Goal: Navigation & Orientation: Understand site structure

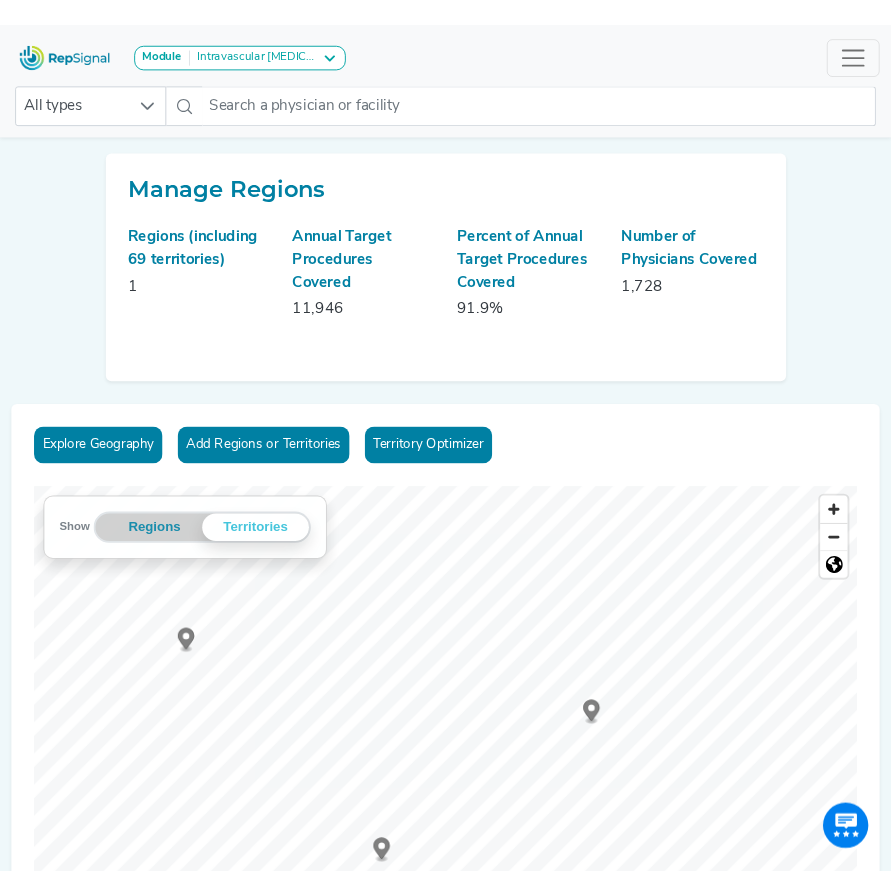
scroll to position [100, 3]
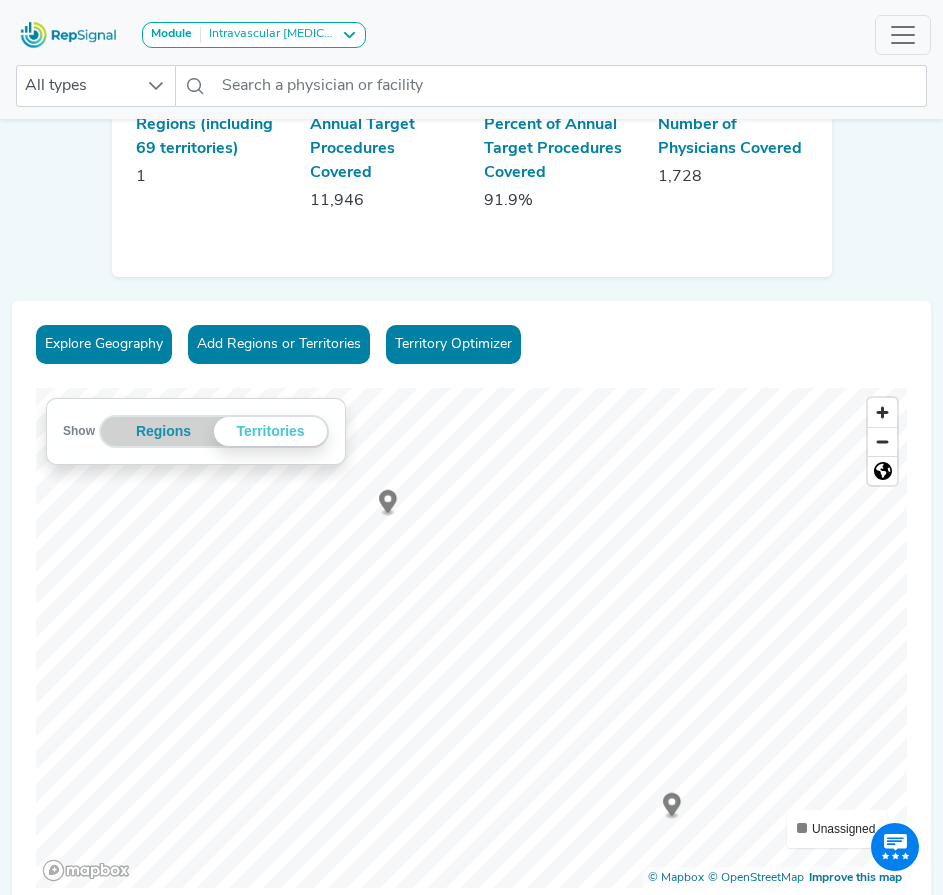
click at [385, 504] on icon "Map marker" at bounding box center [388, 501] width 18 height 23
click at [528, 520] on circle "Map marker" at bounding box center [528, 519] width 7 height 7
click at [762, 571] on icon "Map marker" at bounding box center [766, 567] width 18 height 23
click at [769, 564] on icon "Map marker" at bounding box center [766, 567] width 18 height 23
click at [152, 598] on icon "Map marker" at bounding box center [150, 597] width 18 height 23
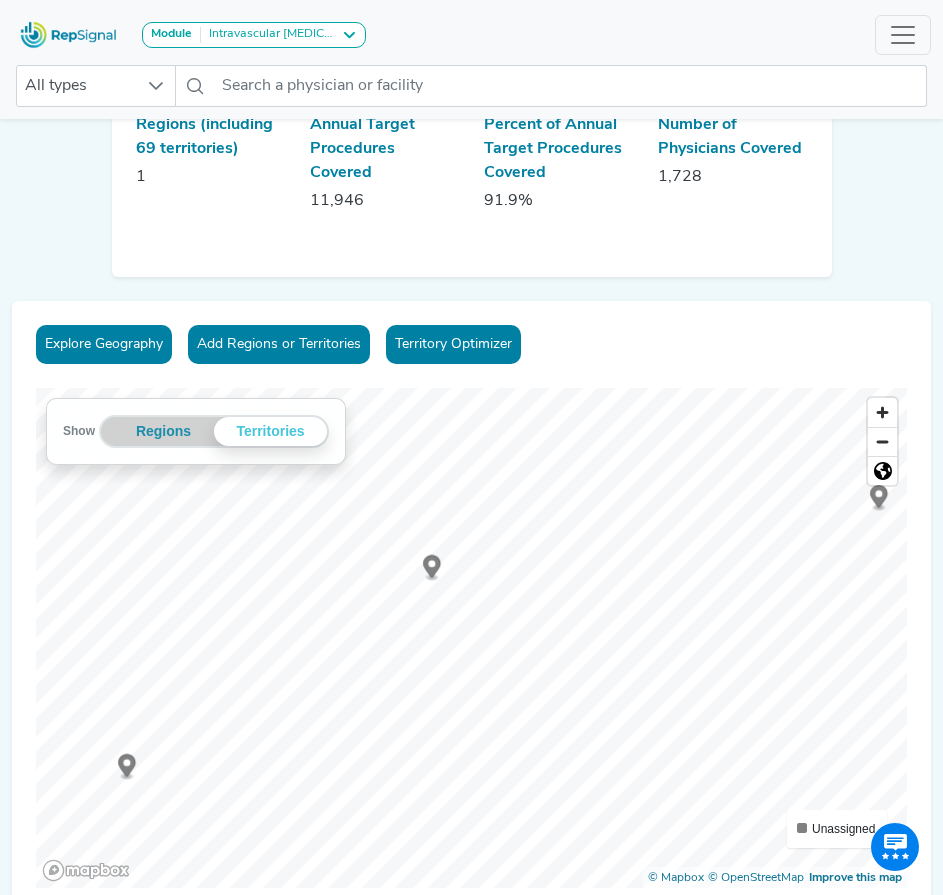
click at [423, 561] on icon "Map marker" at bounding box center [432, 566] width 18 height 23
click at [374, 510] on icon "Map marker" at bounding box center [378, 506] width 18 height 23
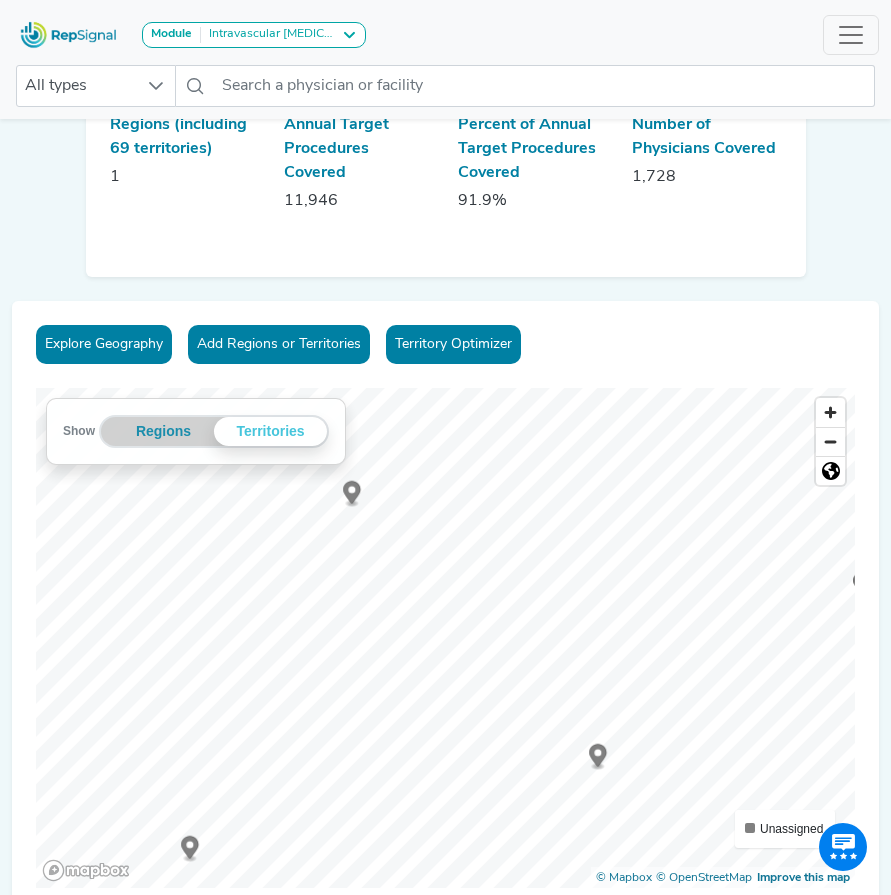
click at [599, 755] on icon "Map marker" at bounding box center [598, 755] width 18 height 23
click at [339, 525] on icon "Map marker" at bounding box center [339, 523] width 18 height 23
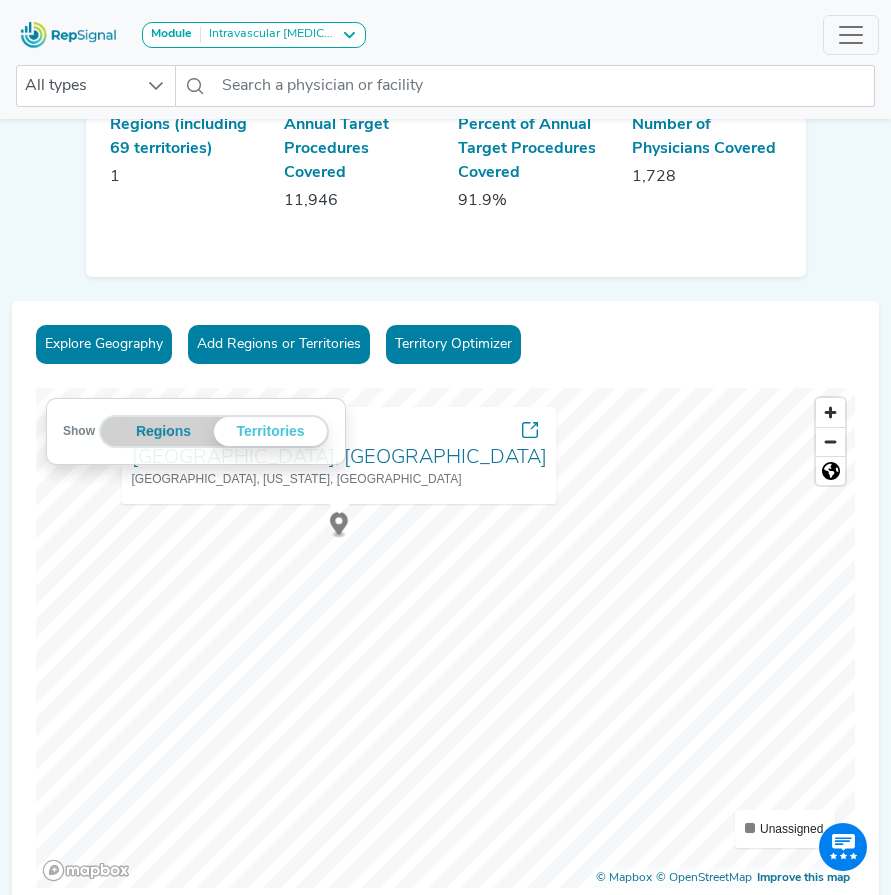
click at [649, 500] on icon "Map marker" at bounding box center [649, 496] width 18 height 23
click at [454, 709] on circle "Map marker" at bounding box center [455, 707] width 7 height 7
click at [617, 742] on icon "Map marker" at bounding box center [614, 739] width 18 height 27
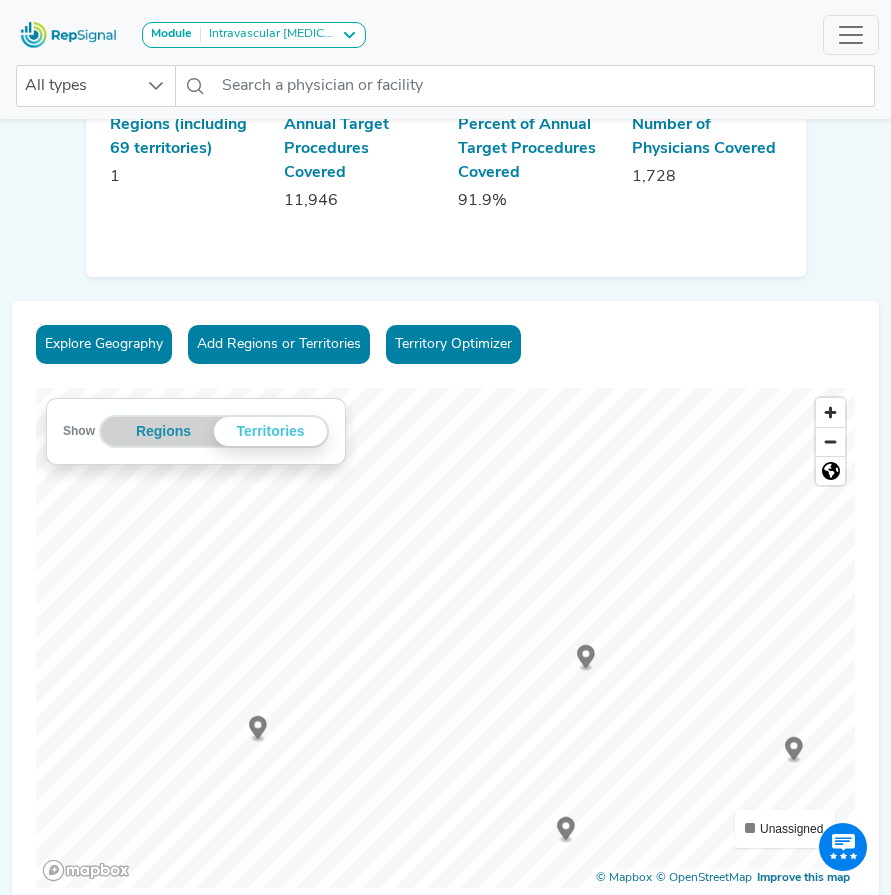
click at [253, 728] on icon "Map marker" at bounding box center [258, 727] width 18 height 23
click at [252, 731] on icon "Map marker" at bounding box center [258, 727] width 18 height 23
click at [671, 707] on icon "Map marker" at bounding box center [673, 704] width 18 height 23
click at [434, 826] on icon "Map marker" at bounding box center [436, 819] width 18 height 23
click at [642, 560] on circle "Map marker" at bounding box center [645, 556] width 7 height 7
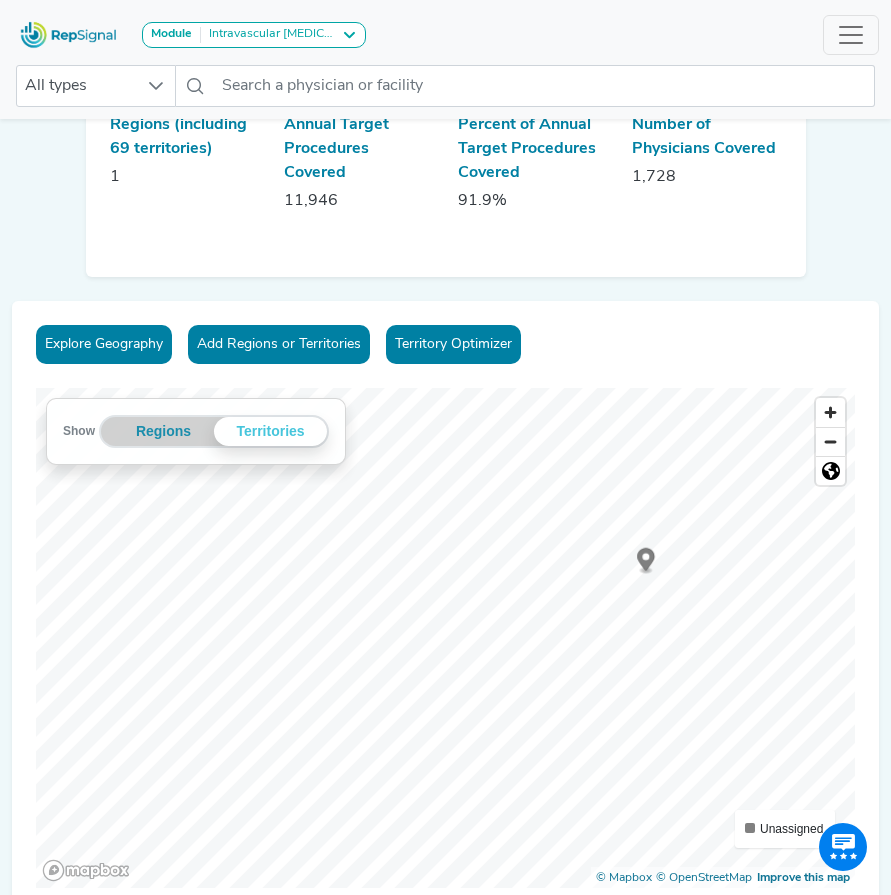
click at [650, 562] on icon "Map marker" at bounding box center [646, 561] width 18 height 27
click at [477, 747] on icon "Map marker" at bounding box center [481, 741] width 18 height 23
click at [672, 411] on icon "Map marker" at bounding box center [677, 407] width 18 height 23
click at [594, 327] on div "Explore Geography Add Regions or Territories Territory Optimizer Show Regions T…" at bounding box center [445, 618] width 867 height 635
click at [533, 569] on icon "Map marker" at bounding box center [535, 579] width 18 height 23
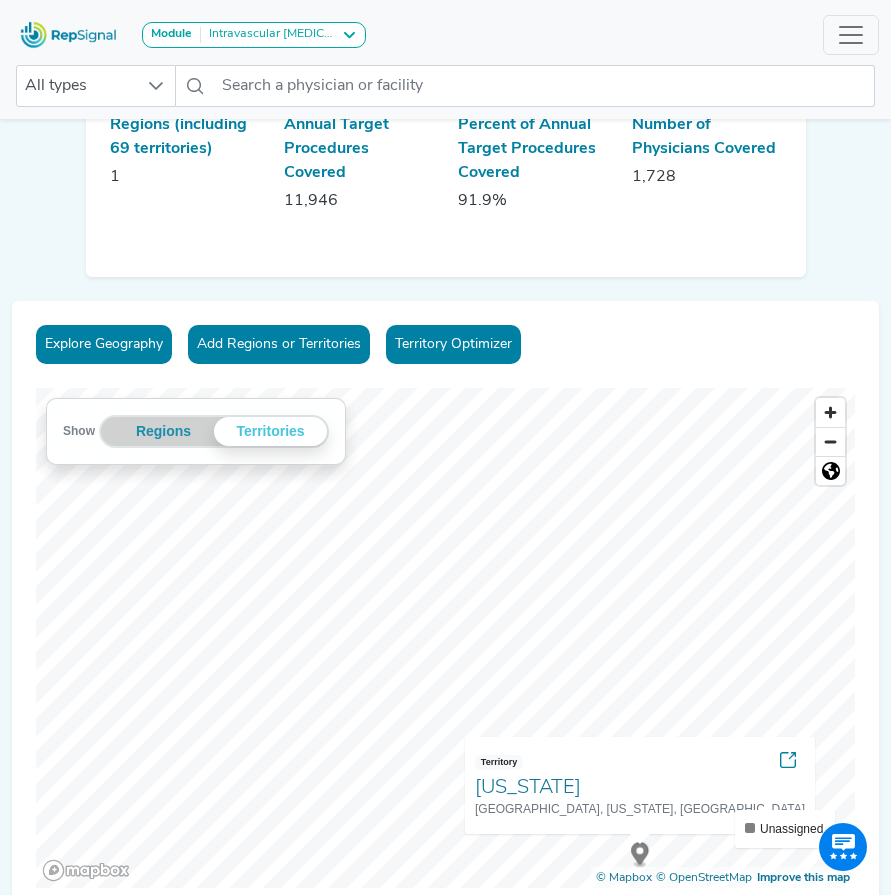
click at [609, 718] on icon "Map marker" at bounding box center [617, 716] width 18 height 23
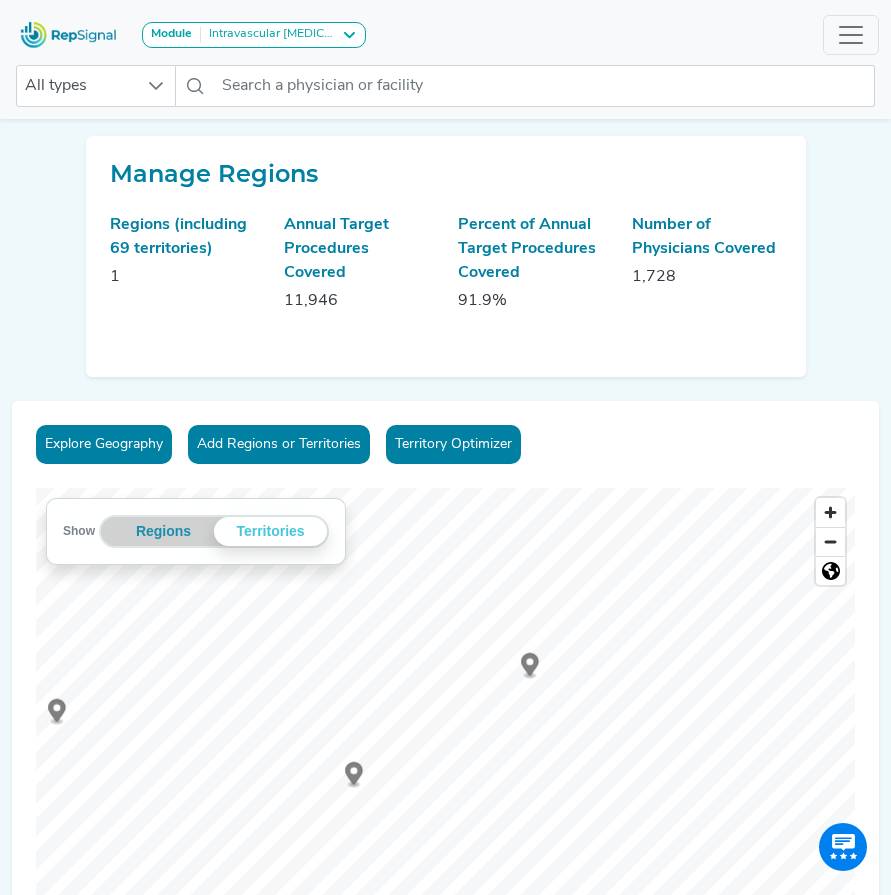
scroll to position [100, 3]
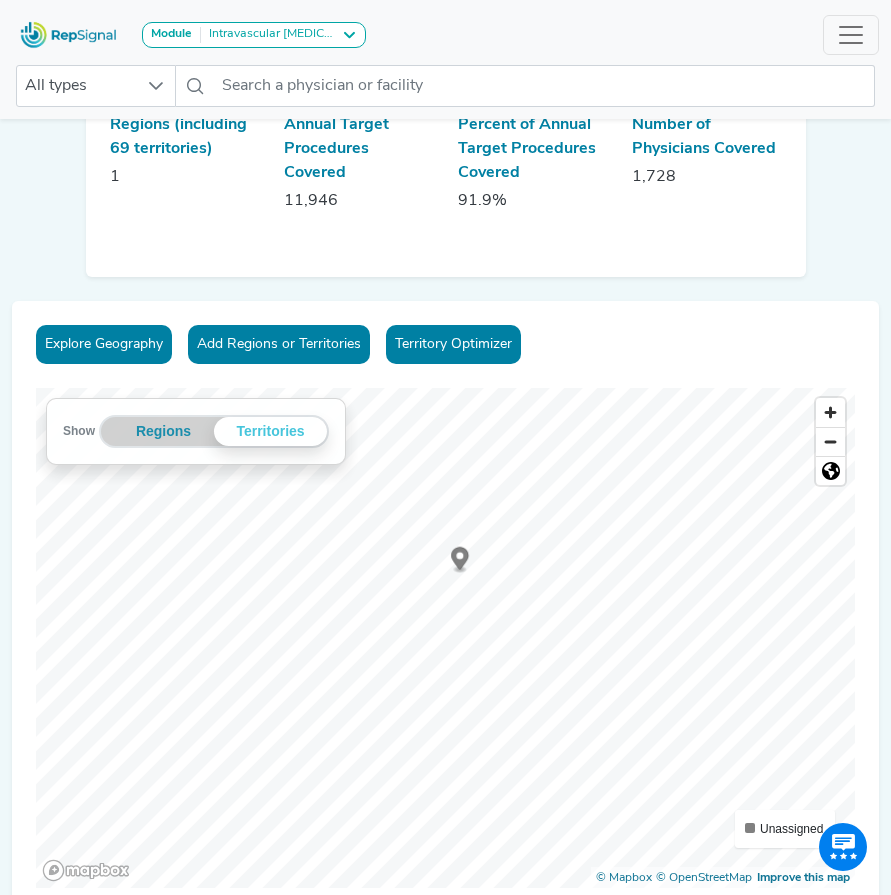
click at [458, 560] on icon "Map marker" at bounding box center [460, 558] width 18 height 23
click at [556, 623] on circle "Map marker" at bounding box center [556, 625] width 7 height 7
click at [574, 612] on circle "Map marker" at bounding box center [575, 610] width 7 height 7
click at [285, 702] on icon "Map marker" at bounding box center [292, 704] width 18 height 23
click at [528, 538] on circle "Map marker" at bounding box center [531, 538] width 7 height 7
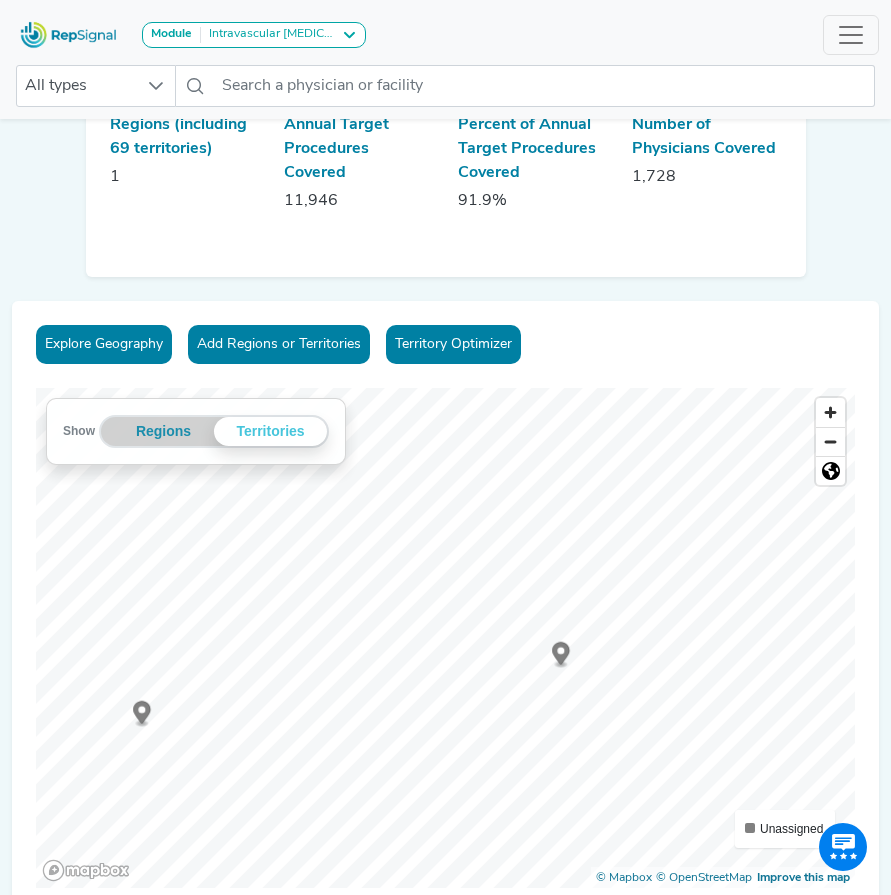
click at [557, 652] on circle "Map marker" at bounding box center [560, 650] width 7 height 7
click at [627, 682] on icon "Map marker" at bounding box center [636, 678] width 18 height 23
click at [731, 871] on div "Show Regions Territories Territories Unassigned © Mapbox © OpenStreetMap Improv…" at bounding box center [445, 638] width 819 height 500
click at [434, 742] on circle "Map marker" at bounding box center [435, 738] width 7 height 7
click at [613, 753] on circle "Map marker" at bounding box center [616, 752] width 7 height 7
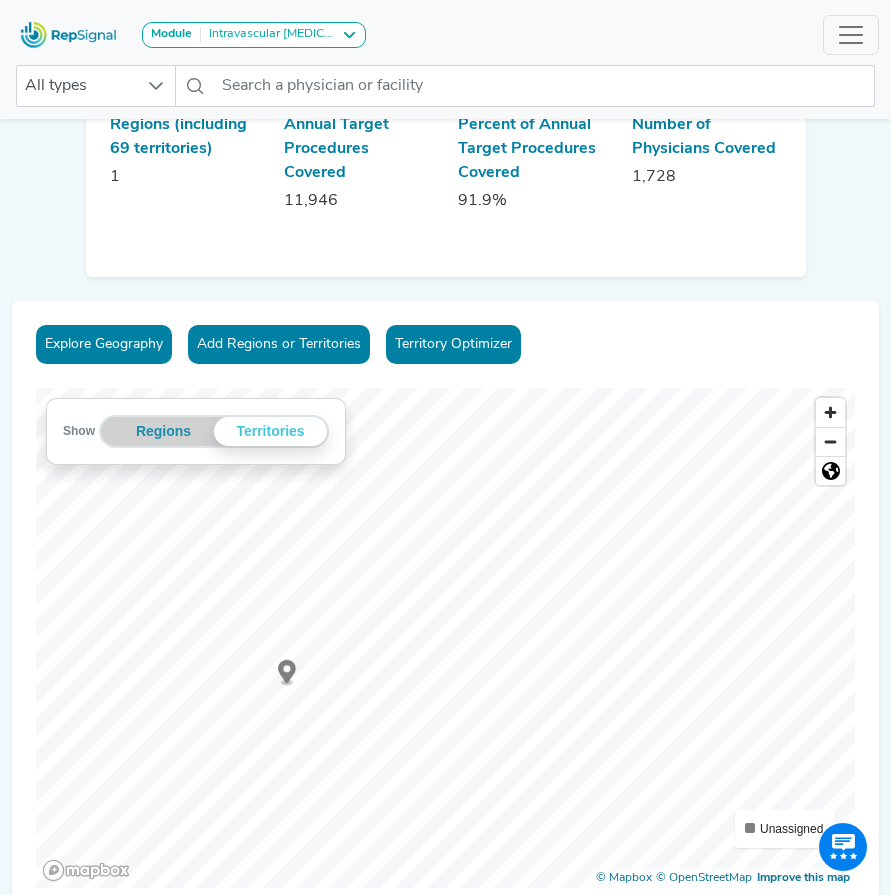
click at [290, 672] on icon "Map marker" at bounding box center [287, 671] width 18 height 23
click at [372, 688] on icon "Map marker" at bounding box center [370, 684] width 18 height 23
click at [621, 559] on circle "Map marker" at bounding box center [624, 557] width 7 height 7
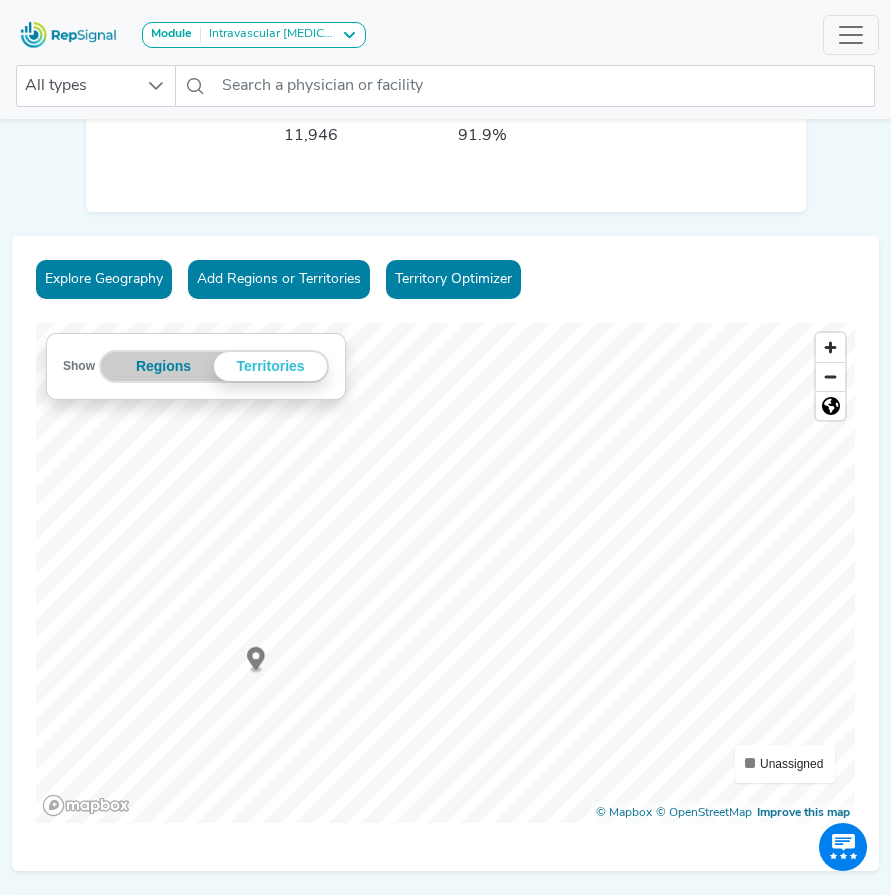
scroll to position [200, 3]
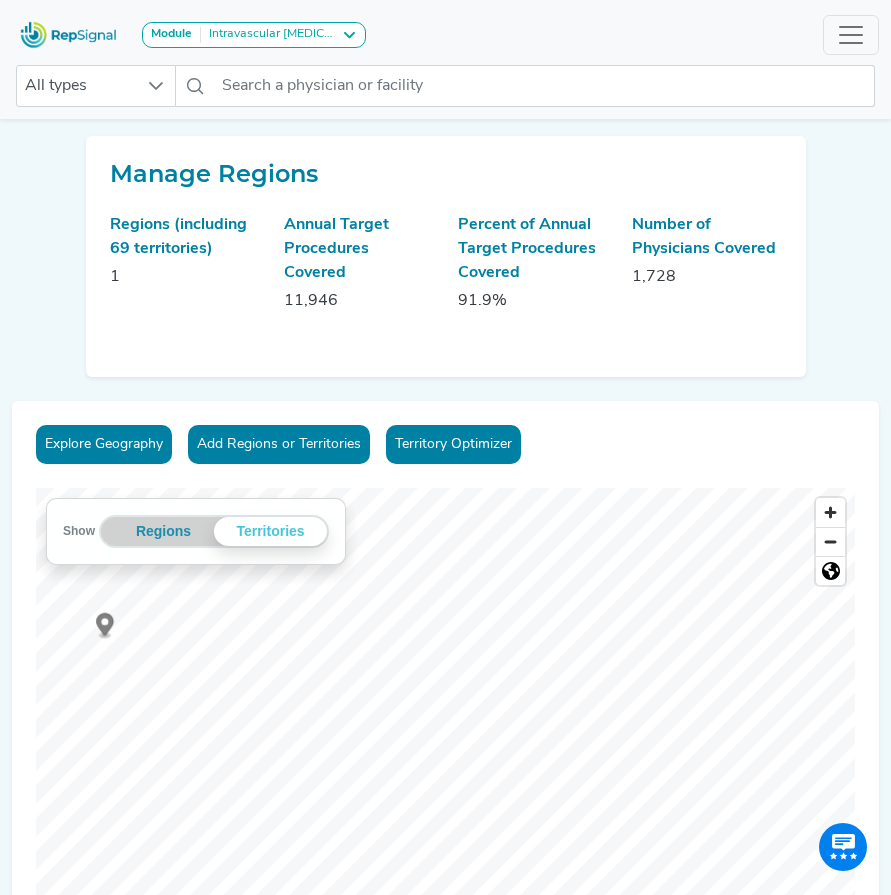
scroll to position [200, 3]
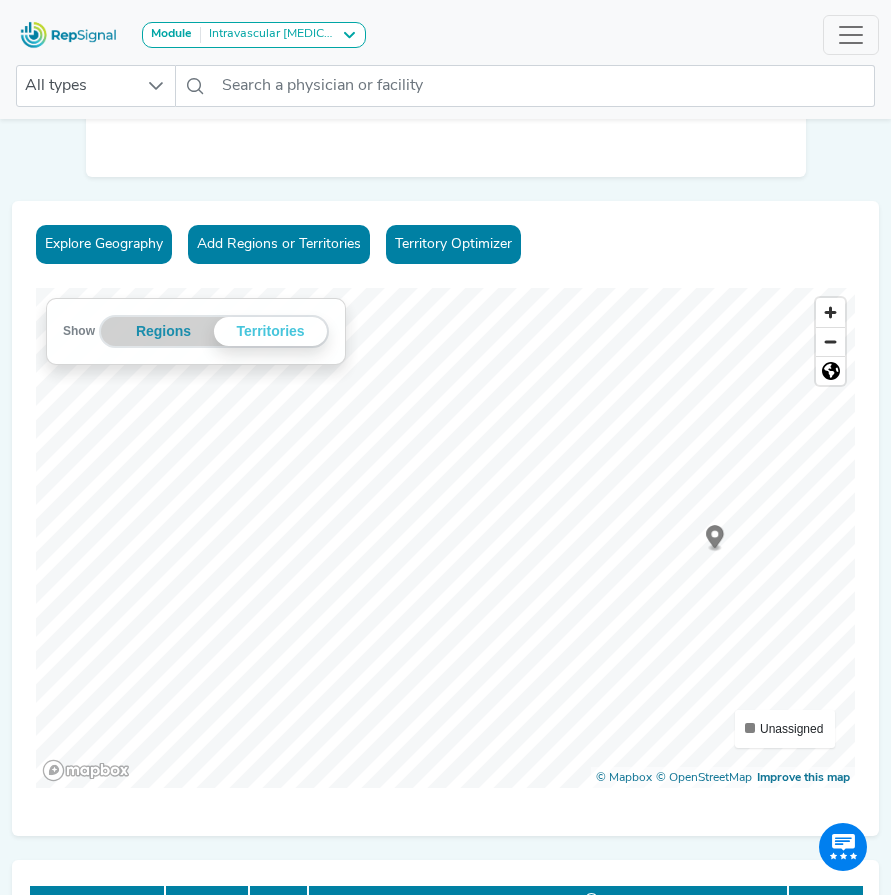
click at [873, 770] on div "Explore Geography Add Regions or Territories Territory Optimizer Show Regions T…" at bounding box center [445, 518] width 867 height 635
click at [532, 807] on div "Explore Geography Add Regions or Territories Territory Optimizer Show Regions T…" at bounding box center [445, 518] width 867 height 635
click at [524, 286] on div "Explore Geography Add Regions or Territories Territory Optimizer Show Regions T…" at bounding box center [445, 518] width 867 height 635
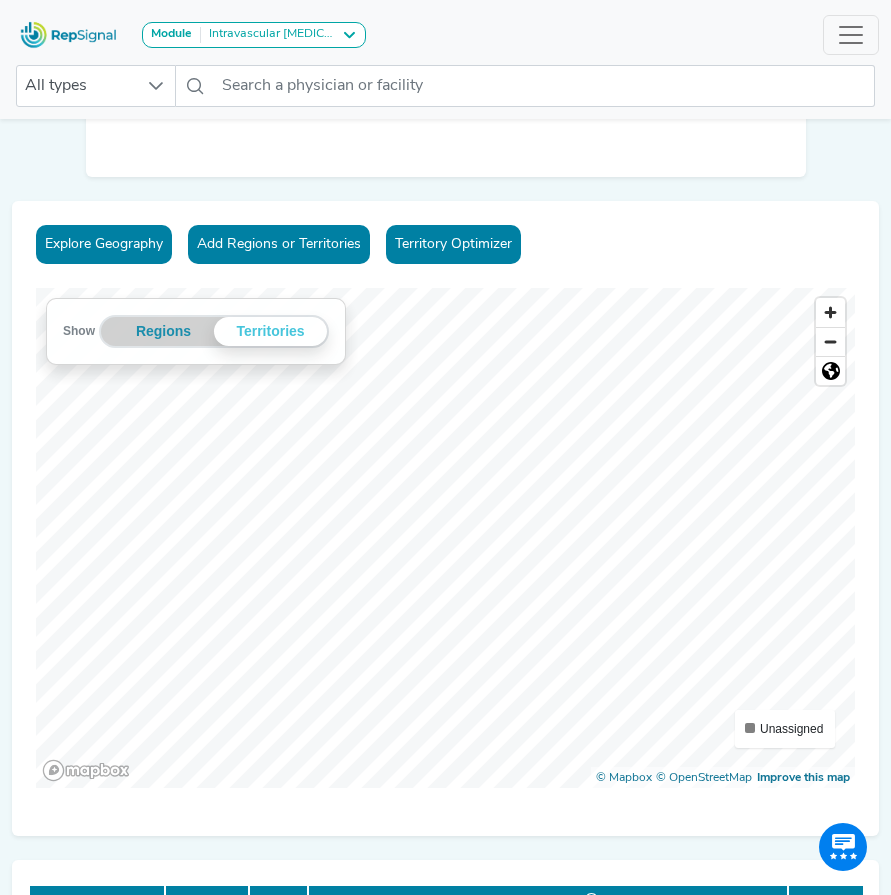
click at [335, 794] on div "Explore Geography Add Regions or Territories Territory Optimizer Show Regions T…" at bounding box center [445, 518] width 867 height 635
click at [639, 768] on div "Show Regions Territories Territories Unassigned © Mapbox © OpenStreetMap Improv…" at bounding box center [445, 538] width 819 height 500
click at [458, 452] on icon "Map marker" at bounding box center [455, 445] width 18 height 27
click at [471, 453] on icon "Map marker" at bounding box center [475, 451] width 18 height 23
click at [376, 503] on ellipse "Map marker" at bounding box center [381, 505] width 11 height 6
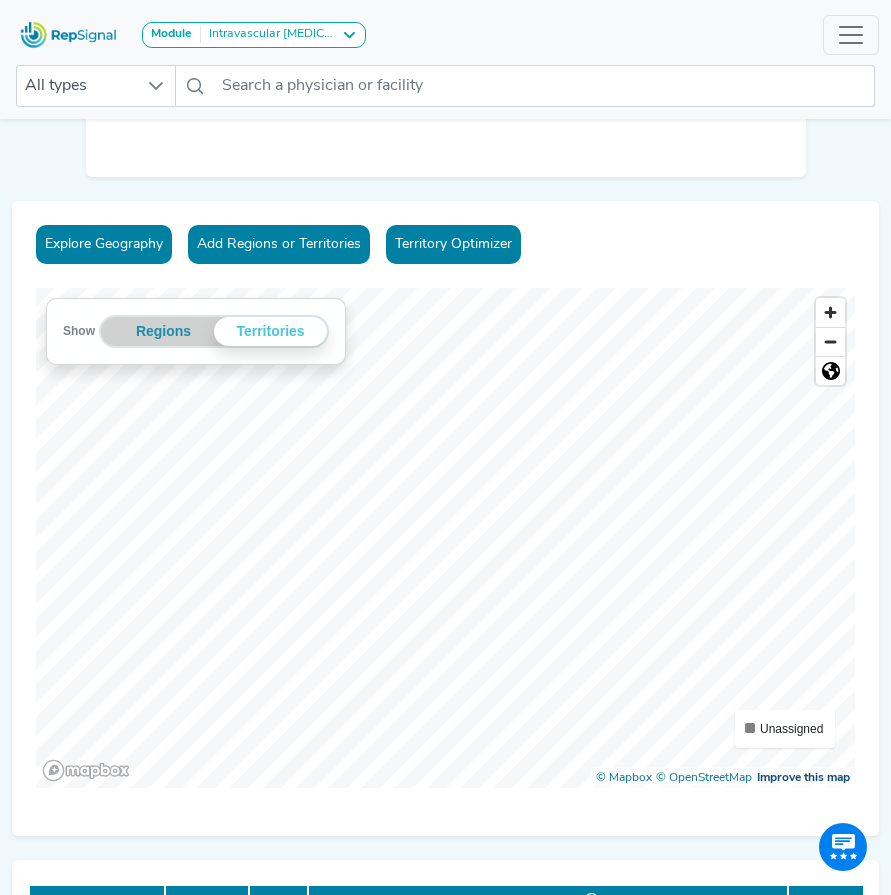
click at [766, 781] on div "Show Regions Territories Territories Unassigned © Mapbox © OpenStreetMap Improv…" at bounding box center [445, 538] width 819 height 500
click at [575, 248] on div "Explore Geography Add Regions or Territories Territory Optimizer Show Regions T…" at bounding box center [445, 518] width 867 height 635
click at [635, 579] on icon "Map marker" at bounding box center [638, 574] width 18 height 23
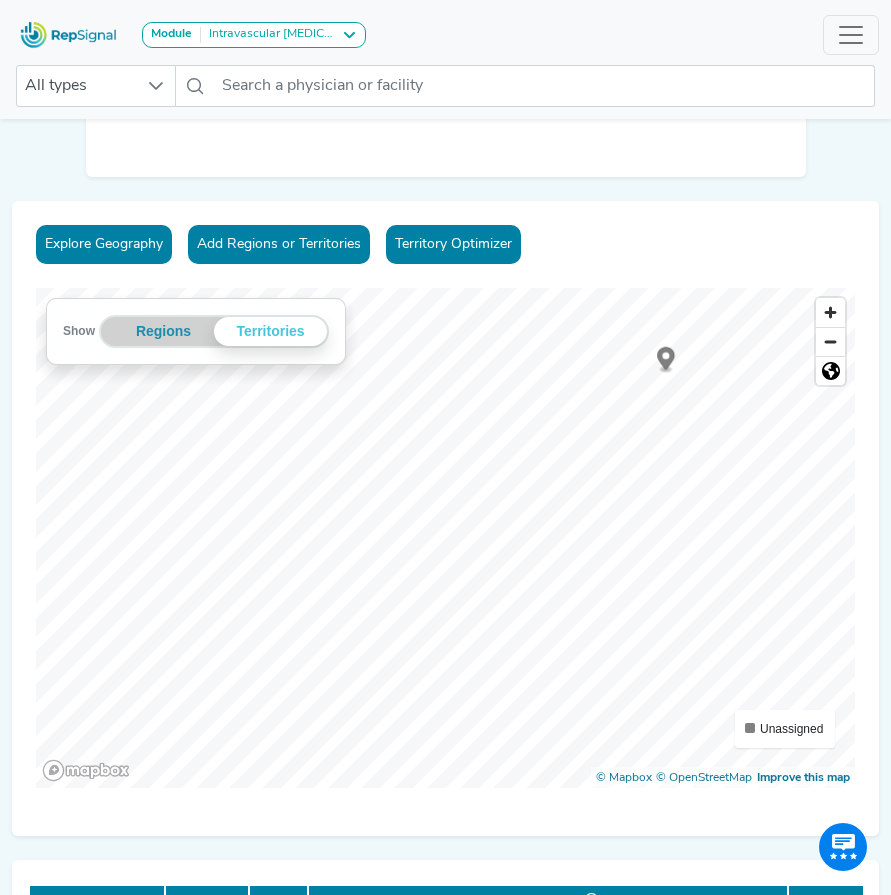
click at [664, 362] on icon "Map marker" at bounding box center [666, 358] width 18 height 23
click at [504, 510] on icon "Map marker" at bounding box center [508, 508] width 18 height 23
click at [345, 605] on icon "Map marker" at bounding box center [354, 606] width 18 height 23
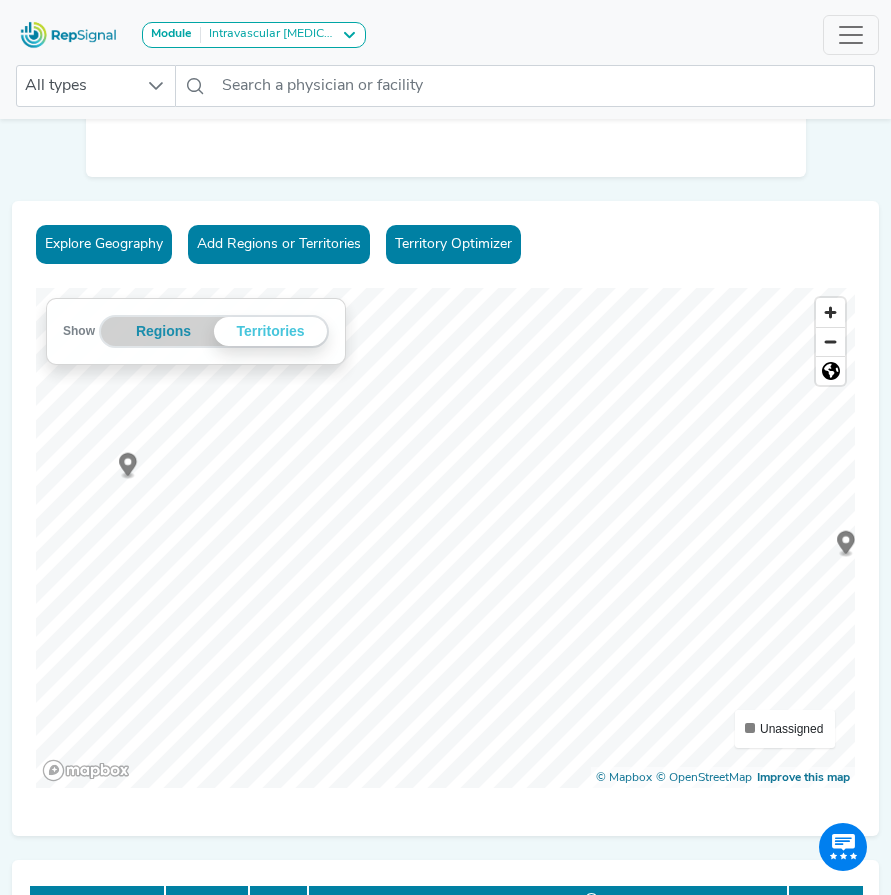
click at [693, 802] on div "Explore Geography Add Regions or Territories Territory Optimizer Show Regions T…" at bounding box center [445, 518] width 867 height 635
click at [189, 538] on circle "Map marker" at bounding box center [191, 535] width 7 height 7
click at [525, 397] on icon "Map marker" at bounding box center [532, 393] width 18 height 23
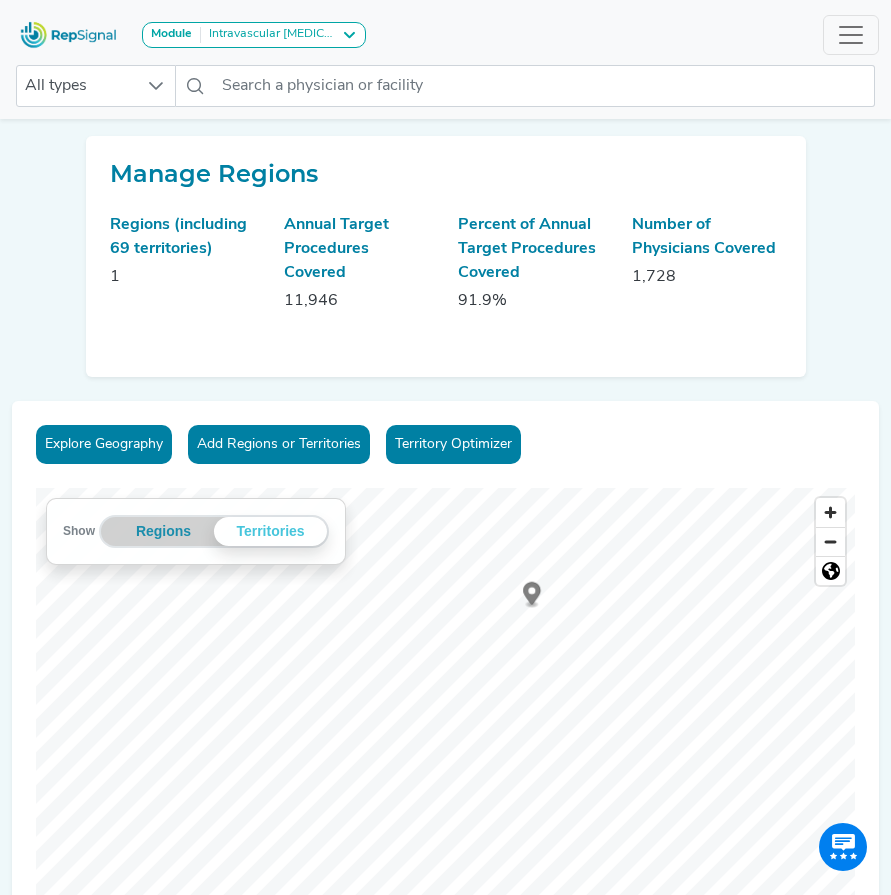
scroll to position [200, 3]
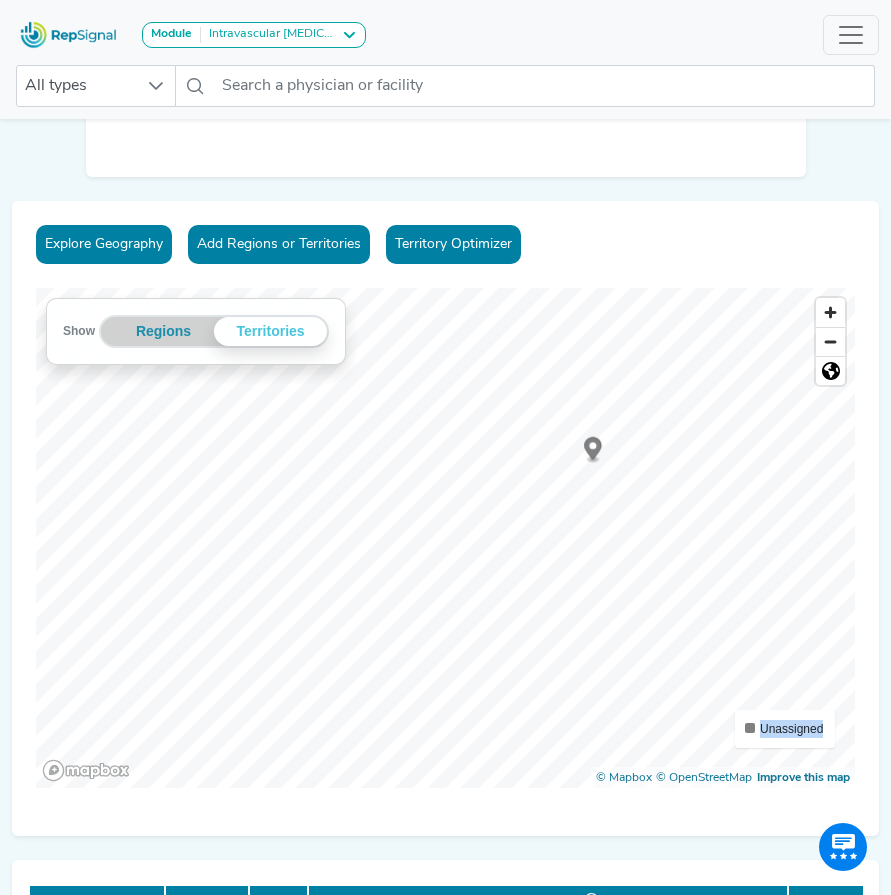
click at [698, 728] on div "Show Regions Territories Territories Unassigned © Mapbox © OpenStreetMap Improv…" at bounding box center [445, 538] width 819 height 500
click at [460, 806] on div "Explore Geography Add Regions or Territories Territory Optimizer Show Regions T…" at bounding box center [445, 518] width 867 height 635
click at [319, 472] on circle "Map marker" at bounding box center [322, 473] width 7 height 7
click at [525, 618] on circle "Map marker" at bounding box center [528, 617] width 7 height 7
click at [522, 624] on icon "Map marker" at bounding box center [529, 620] width 18 height 23
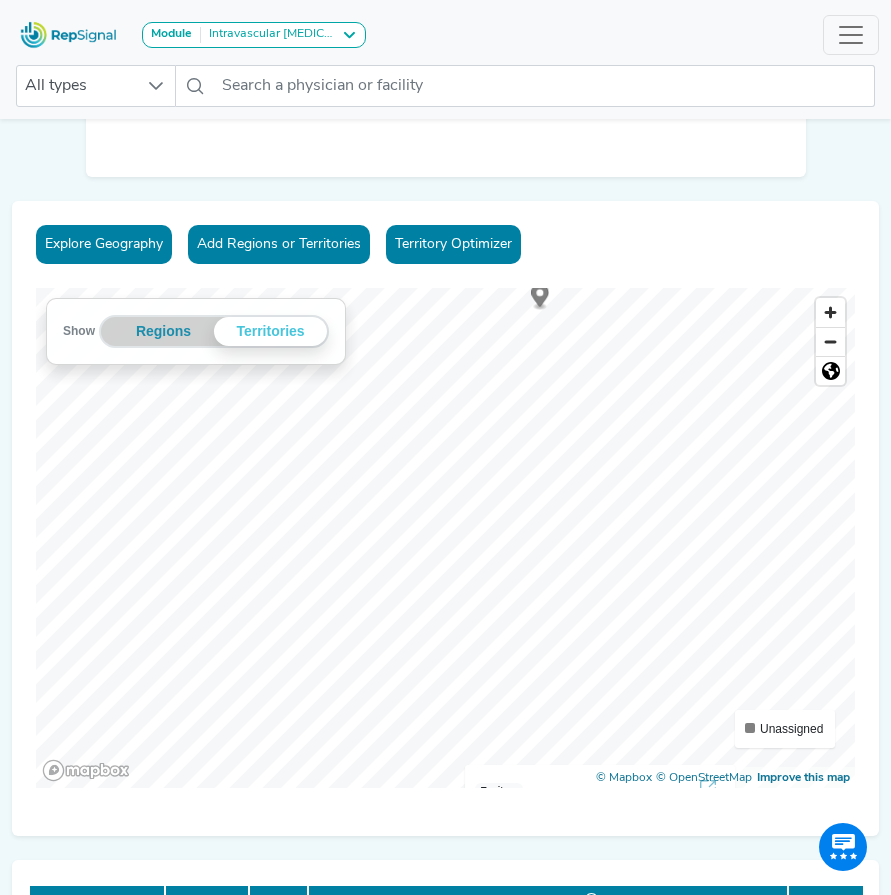
click at [768, 713] on div "Show Regions Territories Territories Unassigned © Mapbox © OpenStreetMap Improv…" at bounding box center [445, 538] width 819 height 500
click at [625, 380] on icon "Map marker" at bounding box center [623, 379] width 18 height 23
click at [329, 494] on icon "Map marker" at bounding box center [333, 489] width 18 height 23
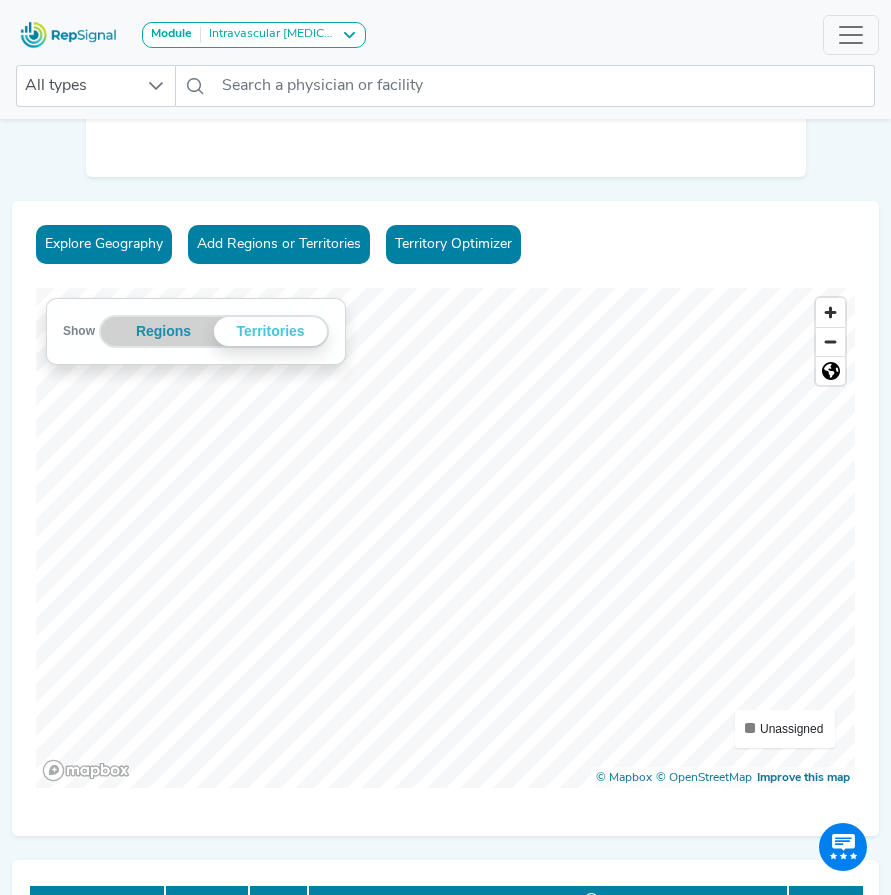
click at [539, 790] on div "Explore Geography Add Regions or Territories Territory Optimizer Show Regions T…" at bounding box center [445, 518] width 867 height 635
click at [420, 820] on div "Explore Geography Add Regions or Territories Territory Optimizer Show Regions T…" at bounding box center [445, 518] width 867 height 635
click at [798, 709] on div "Show Regions Territories Territories Unassigned © Mapbox © OpenStreetMap Improv…" at bounding box center [445, 538] width 819 height 500
click at [690, 262] on div "Explore Geography Add Regions or Territories Territory Optimizer Show Regions T…" at bounding box center [445, 518] width 867 height 635
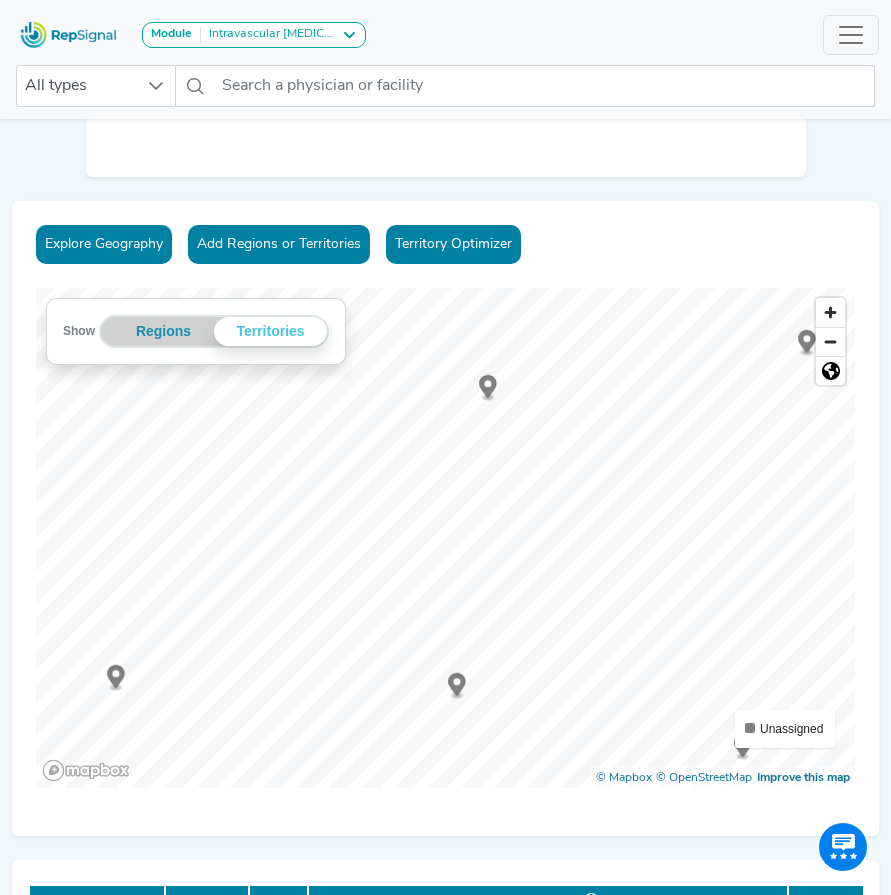
click at [486, 388] on icon "Map marker" at bounding box center [488, 386] width 18 height 23
click at [766, 664] on icon "Map marker" at bounding box center [768, 659] width 18 height 23
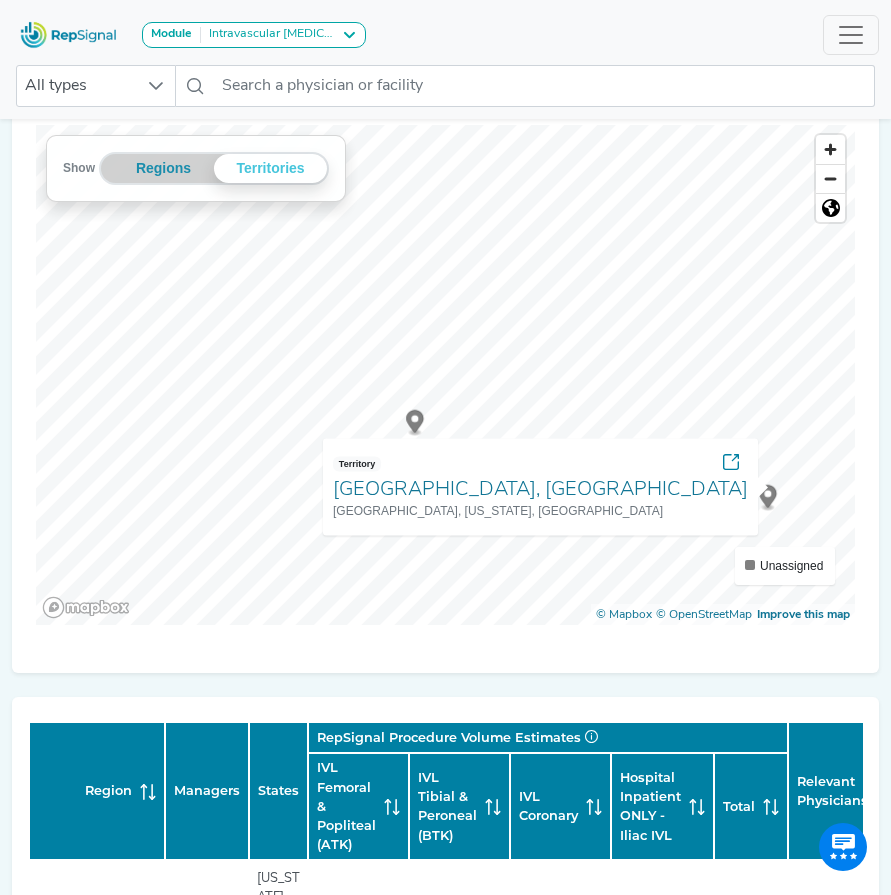
scroll to position [232, 3]
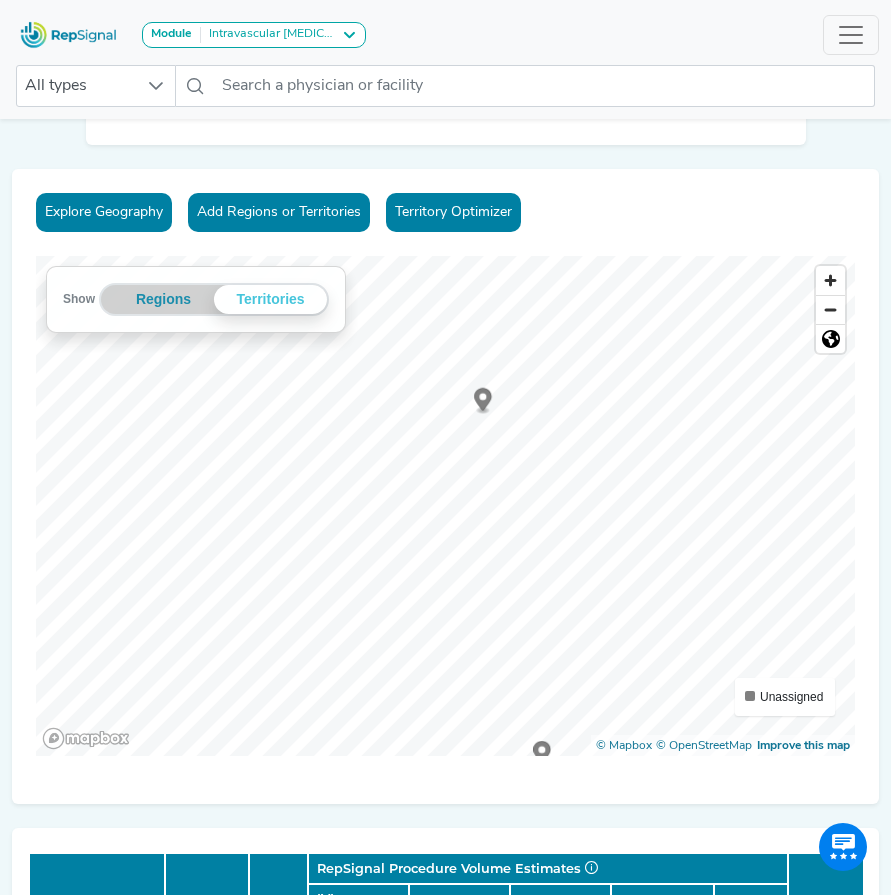
click at [480, 404] on icon "Map marker" at bounding box center [483, 399] width 18 height 23
click at [552, 625] on ellipse "Map marker" at bounding box center [558, 627] width 12 height 6
click at [645, 338] on circle "Map marker" at bounding box center [648, 334] width 7 height 7
click at [550, 296] on icon "Map marker" at bounding box center [553, 289] width 18 height 23
click at [473, 782] on div "Explore Geography Add Regions or Territories Territory Optimizer Show Regions T…" at bounding box center [445, 486] width 867 height 635
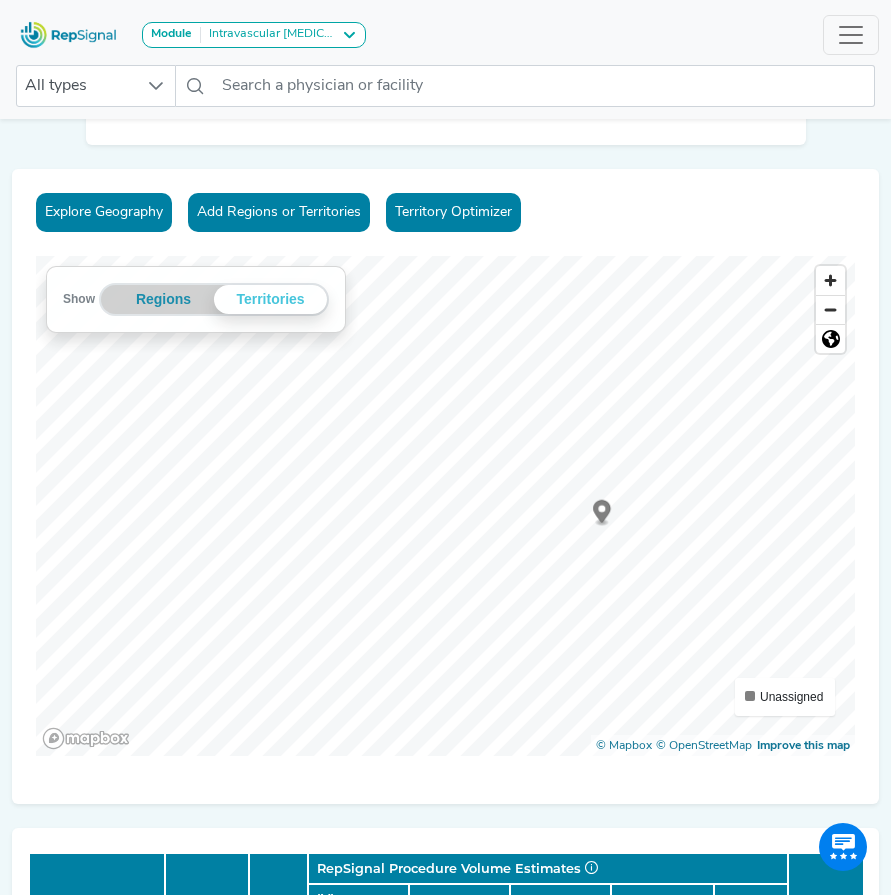
click at [598, 508] on circle "Map marker" at bounding box center [601, 508] width 7 height 7
click at [212, 305] on div "Show Regions Territories Territories Unassigned © Mapbox © OpenStreetMap Improv…" at bounding box center [445, 506] width 819 height 500
click at [352, 588] on icon "Map marker" at bounding box center [356, 582] width 18 height 23
click at [560, 762] on div "Explore Geography Add Regions or Territories Territory Optimizer Show Regions T…" at bounding box center [445, 486] width 867 height 635
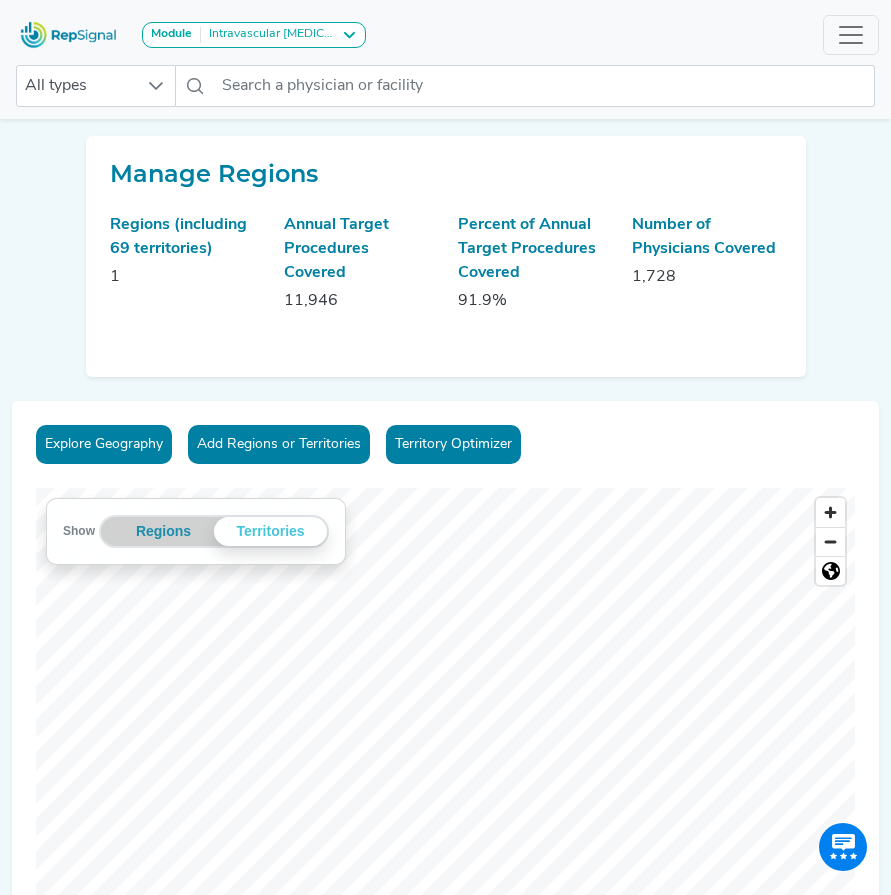
scroll to position [232, 3]
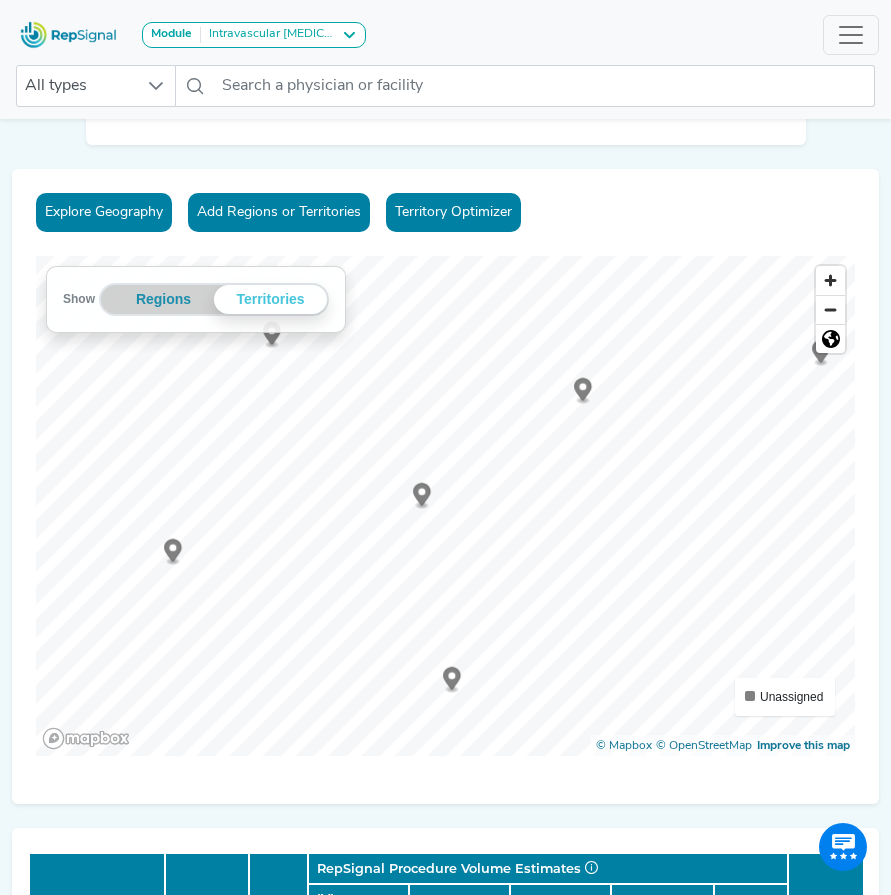
click at [419, 500] on icon "Map marker" at bounding box center [422, 494] width 18 height 23
click at [530, 479] on circle "Map marker" at bounding box center [531, 479] width 7 height 7
click at [642, 525] on icon "Map marker" at bounding box center [645, 520] width 18 height 23
click at [208, 448] on icon "Map marker" at bounding box center [217, 444] width 18 height 23
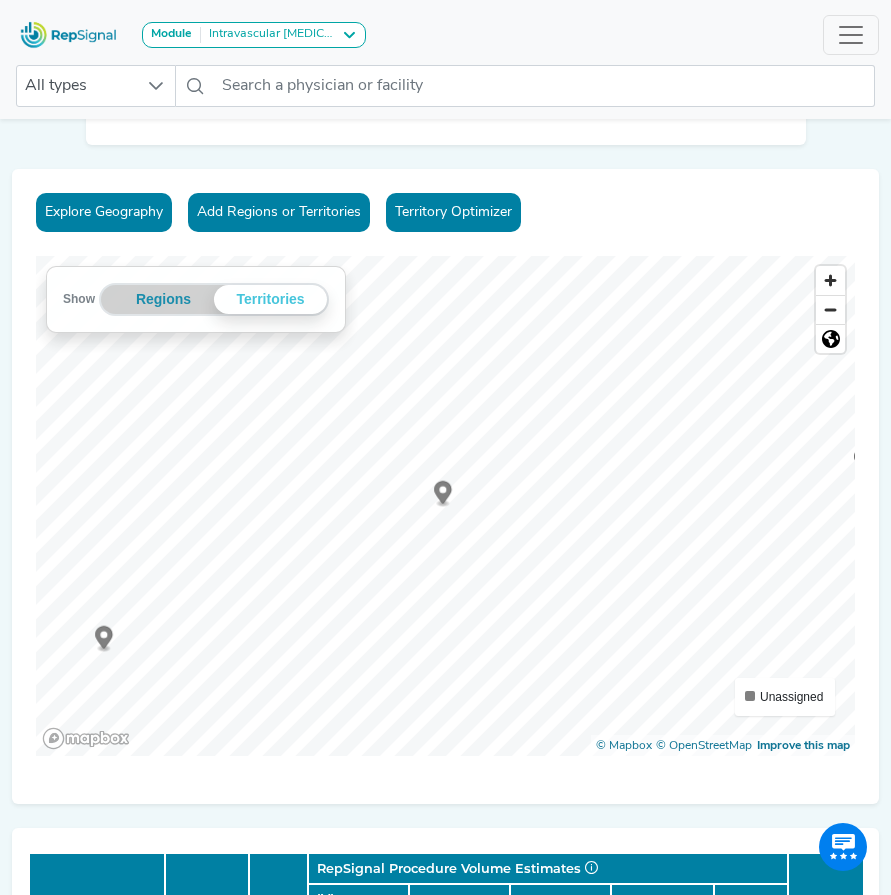
click at [106, 636] on icon "Map marker" at bounding box center [104, 637] width 18 height 23
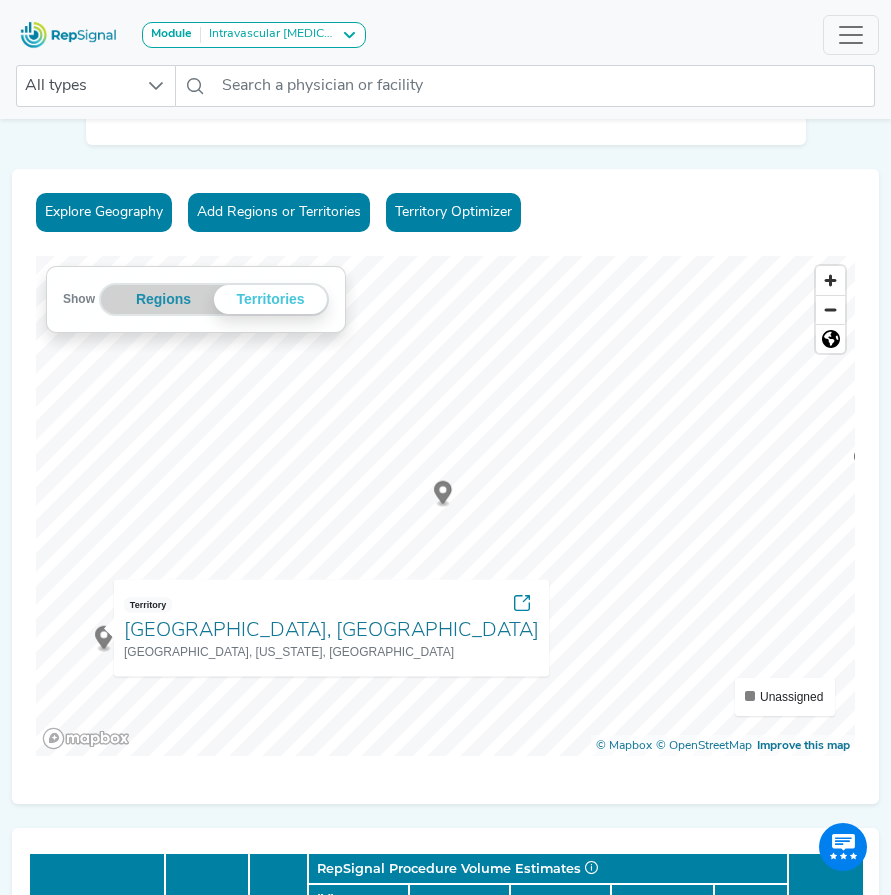
click at [445, 489] on icon "Map marker" at bounding box center [443, 492] width 18 height 23
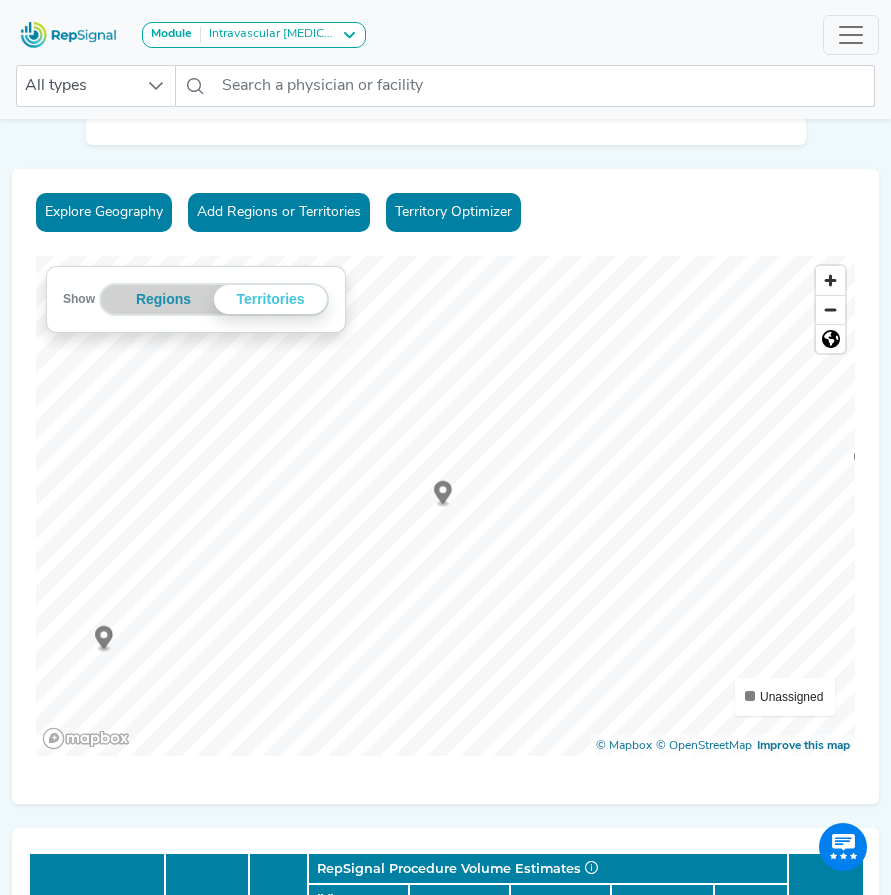
click at [445, 489] on icon "Map marker" at bounding box center [443, 492] width 18 height 23
click at [705, 445] on icon "Map marker" at bounding box center [714, 444] width 18 height 27
click at [705, 476] on icon "Map marker" at bounding box center [701, 470] width 18 height 27
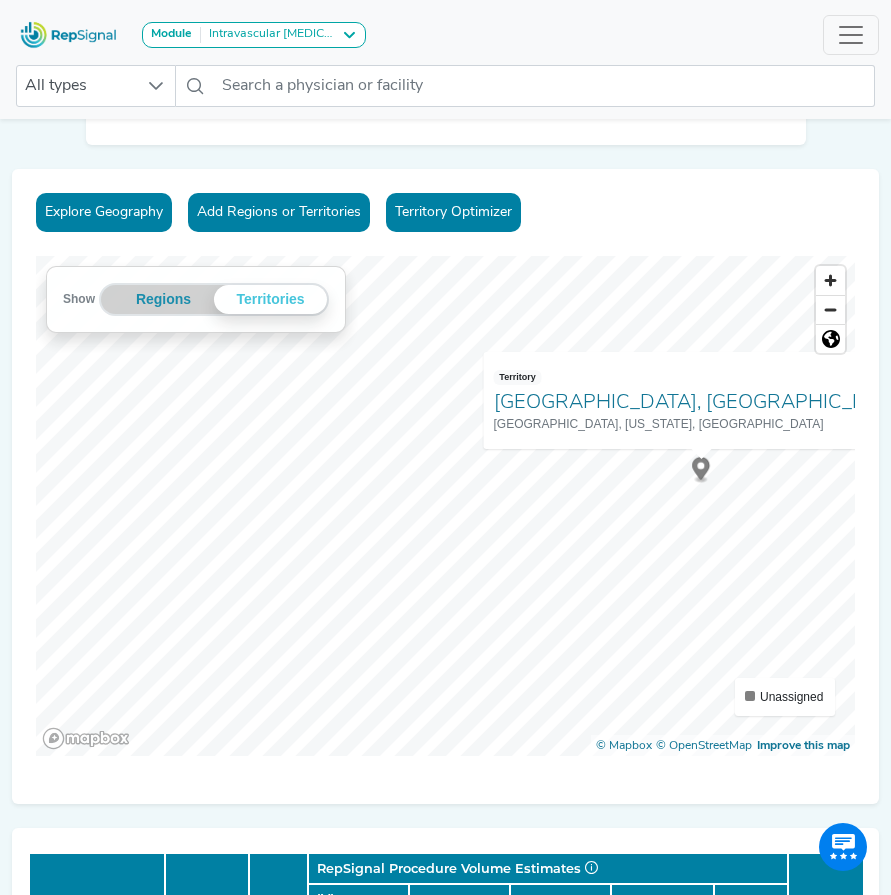
click at [705, 476] on icon "Map marker" at bounding box center [701, 470] width 18 height 27
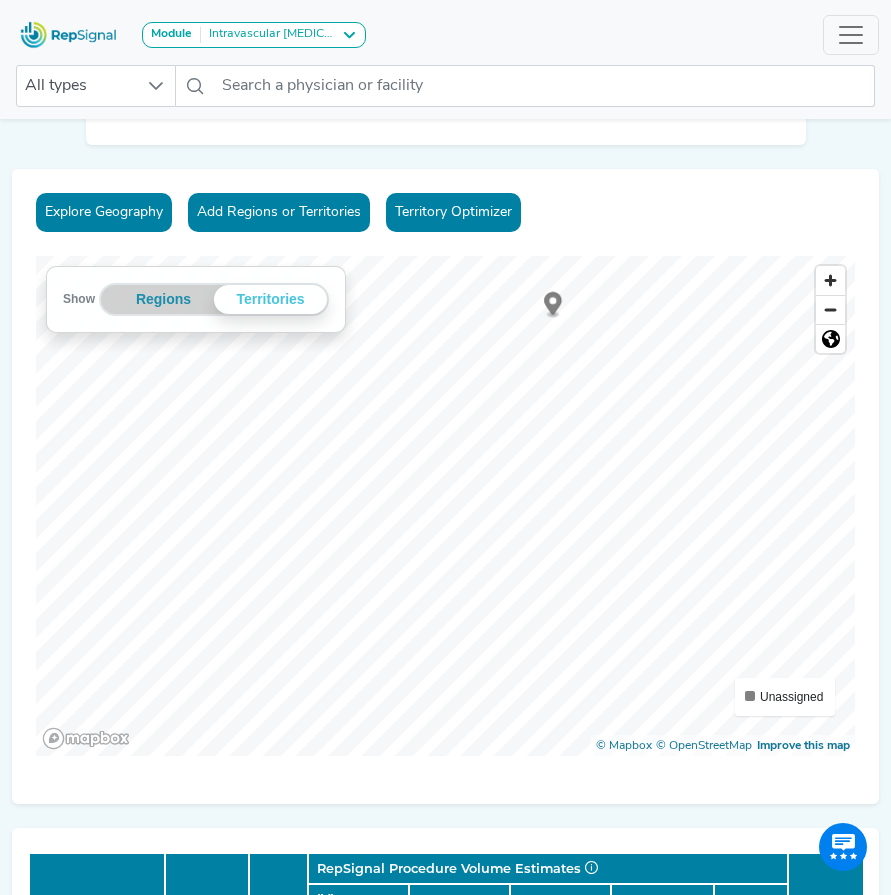
click at [790, 691] on div "Show Regions Territories Territories Unassigned © Mapbox © OpenStreetMap Improv…" at bounding box center [445, 506] width 819 height 500
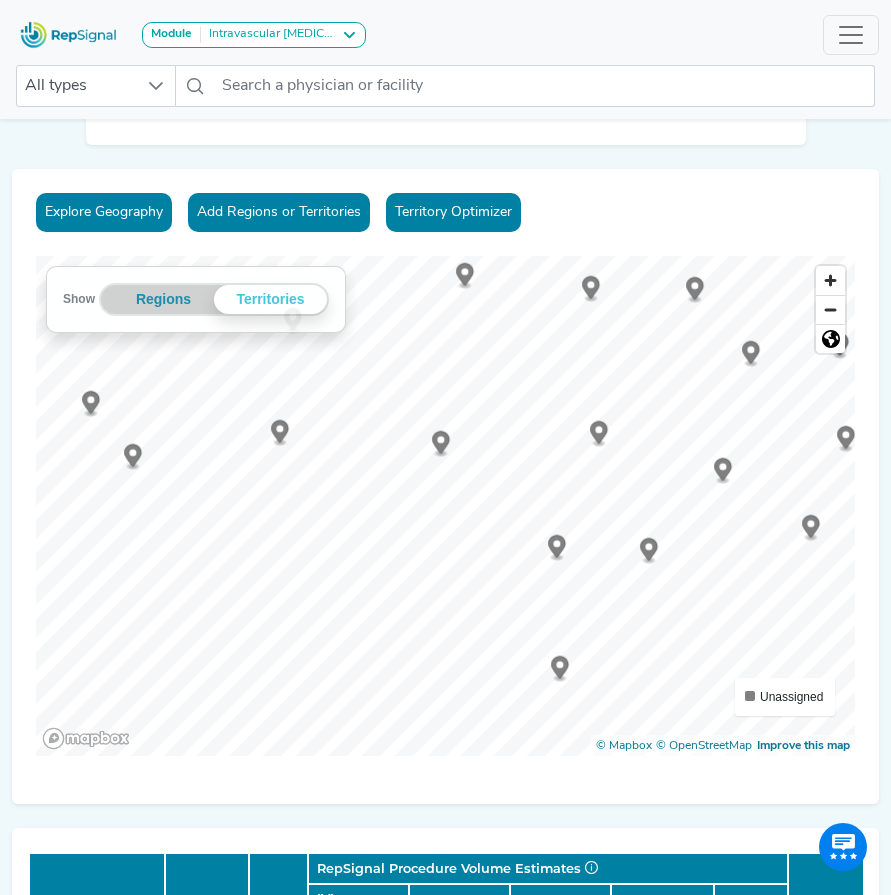
click at [462, 282] on icon "Map marker" at bounding box center [465, 274] width 18 height 23
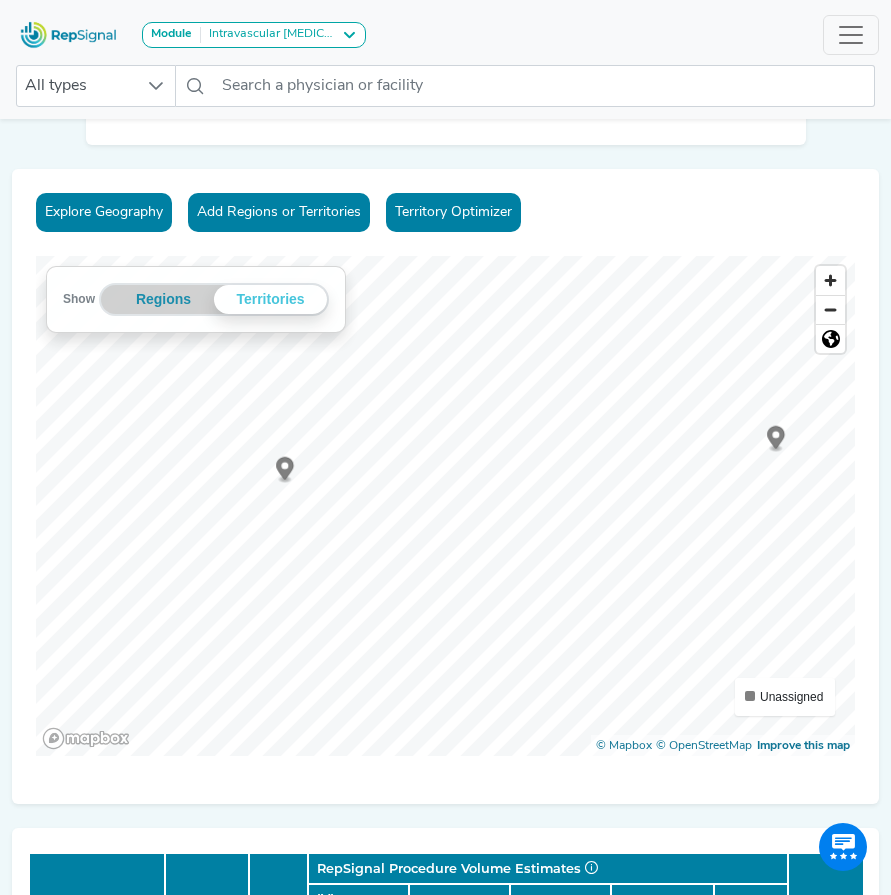
click at [282, 473] on icon "Map marker" at bounding box center [285, 468] width 18 height 23
click at [588, 658] on icon "Map marker" at bounding box center [595, 658] width 18 height 23
click at [415, 415] on icon "Map marker" at bounding box center [418, 413] width 18 height 23
click at [194, 404] on circle "Map marker" at bounding box center [197, 403] width 7 height 7
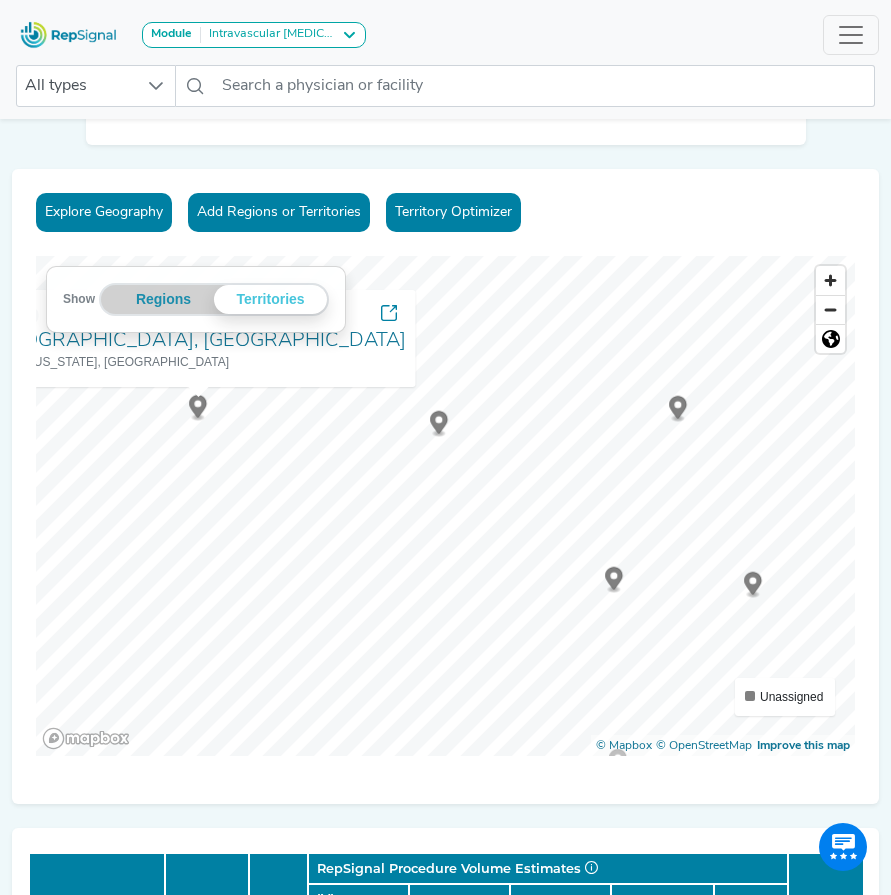
click at [605, 581] on icon "Map marker" at bounding box center [614, 578] width 18 height 23
click at [610, 575] on circle "Map marker" at bounding box center [613, 575] width 7 height 7
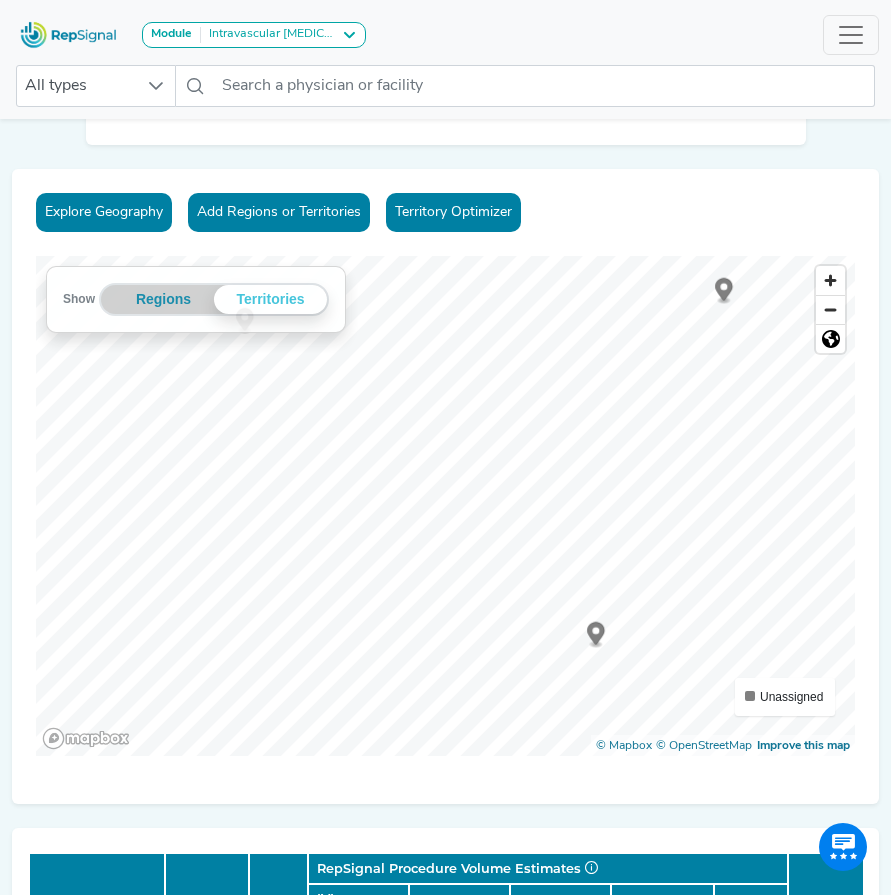
click at [587, 630] on icon "Map marker" at bounding box center [596, 633] width 18 height 23
click at [828, 516] on div "Explore Geography Add Regions or Territories Territory Optimizer Show Regions T…" at bounding box center [445, 486] width 867 height 635
click at [745, 690] on div "Unassigned" at bounding box center [785, 697] width 80 height 18
click at [748, 693] on span at bounding box center [750, 696] width 10 height 10
click at [760, 696] on span "Unassigned" at bounding box center [791, 697] width 63 height 14
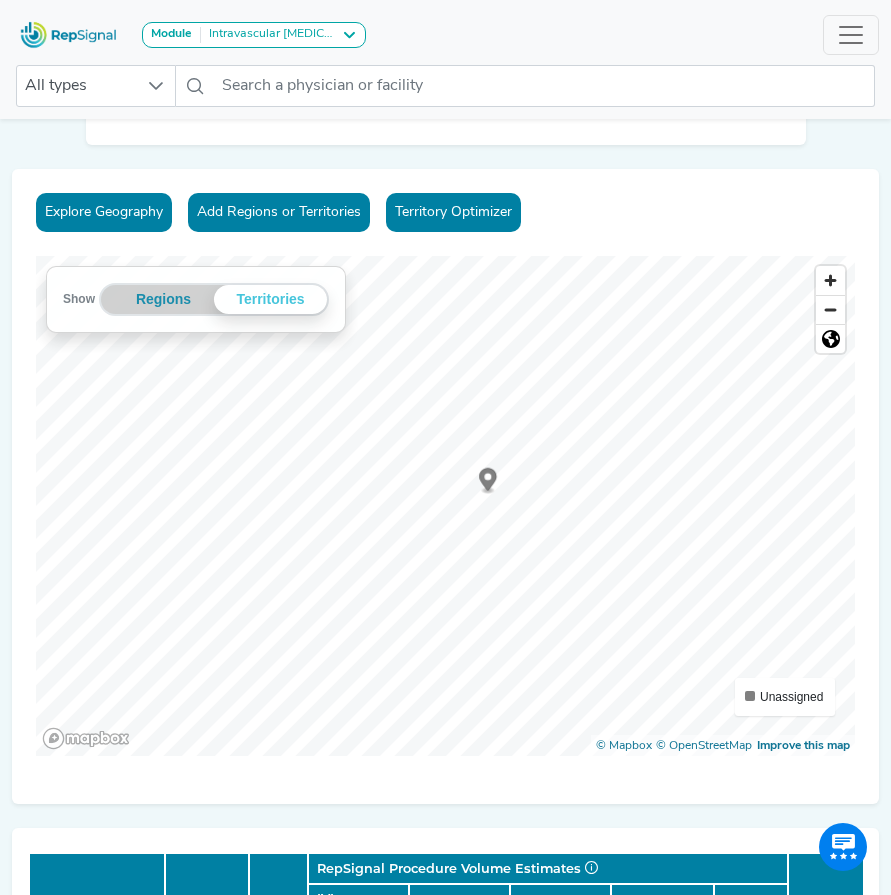
click at [754, 694] on div "Unassigned" at bounding box center [785, 697] width 80 height 18
click at [750, 694] on span at bounding box center [750, 696] width 10 height 10
click at [746, 696] on span at bounding box center [750, 696] width 10 height 10
click at [748, 704] on div "Show Regions Territories Territories Unassigned © Mapbox © OpenStreetMap Improv…" at bounding box center [445, 506] width 819 height 500
click at [552, 210] on div "Explore Geography Add Regions or Territories Territory Optimizer Show Regions T…" at bounding box center [445, 486] width 867 height 635
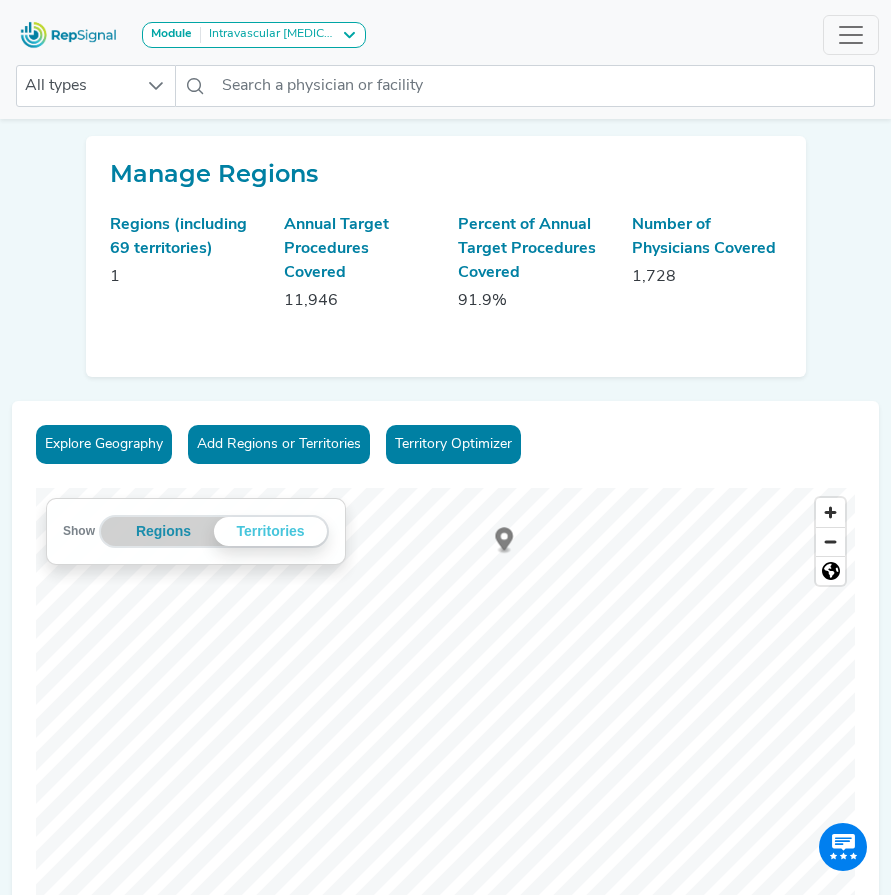
scroll to position [232, 3]
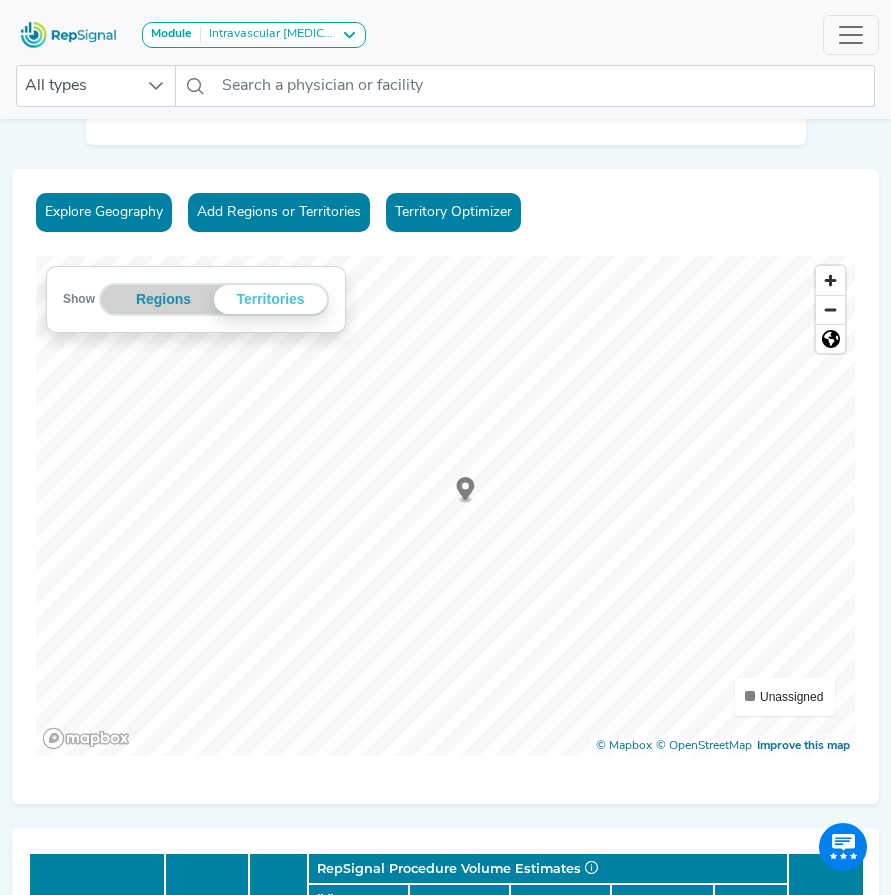
click at [662, 764] on div "Explore Geography Add Regions or Territories Territory Optimizer Show Regions T…" at bounding box center [445, 486] width 867 height 635
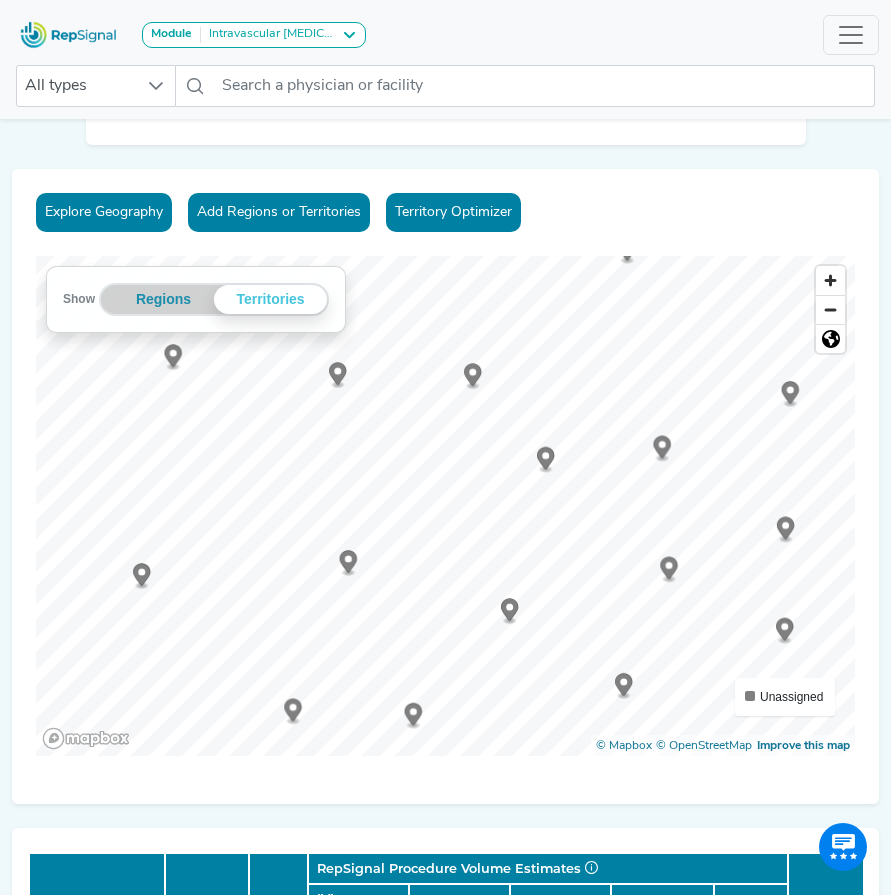
click at [682, 192] on div "Explore Geography Add Regions or Territories Territory Optimizer Show Regions T…" at bounding box center [445, 486] width 867 height 635
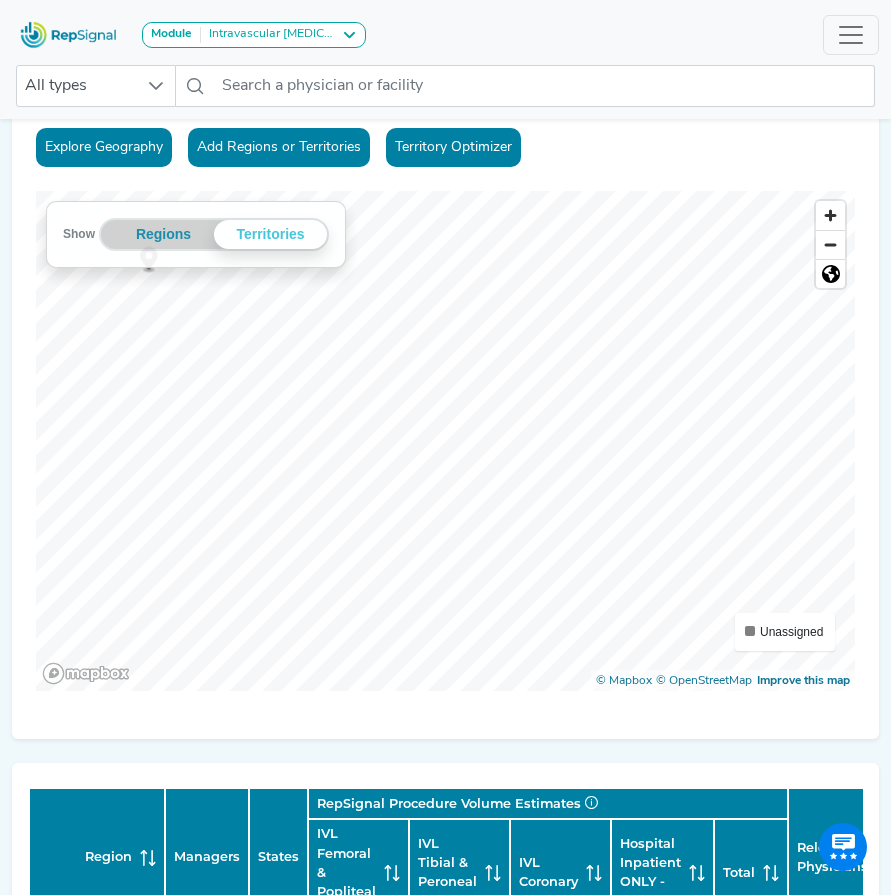
scroll to position [332, 3]
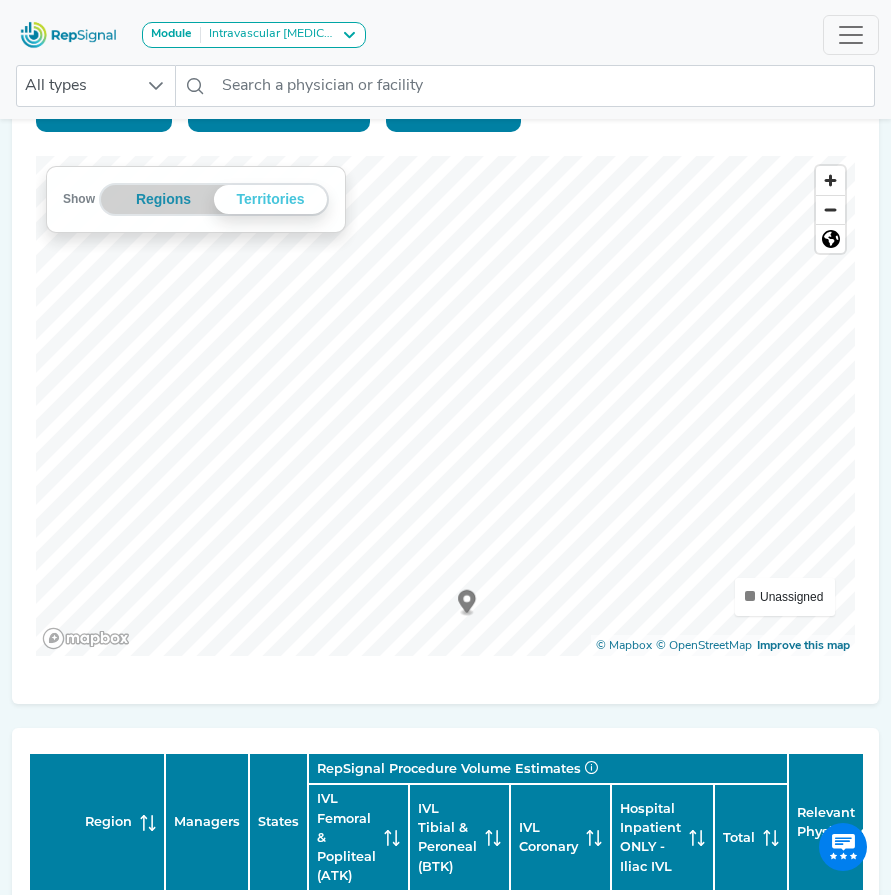
click at [541, 678] on div "Explore Geography Add Regions or Territories Territory Optimizer Show Regions T…" at bounding box center [445, 386] width 867 height 635
click at [496, 684] on div "Explore Geography Add Regions or Territories Territory Optimizer Show Regions T…" at bounding box center [445, 386] width 867 height 635
click at [569, 670] on div "Explore Geography Add Regions or Territories Territory Optimizer Show Regions T…" at bounding box center [445, 386] width 867 height 635
click at [565, 500] on icon "Map marker" at bounding box center [570, 513] width 18 height 27
click at [367, 210] on icon "Map marker" at bounding box center [367, 207] width 18 height 23
